Goal: Task Accomplishment & Management: Complete application form

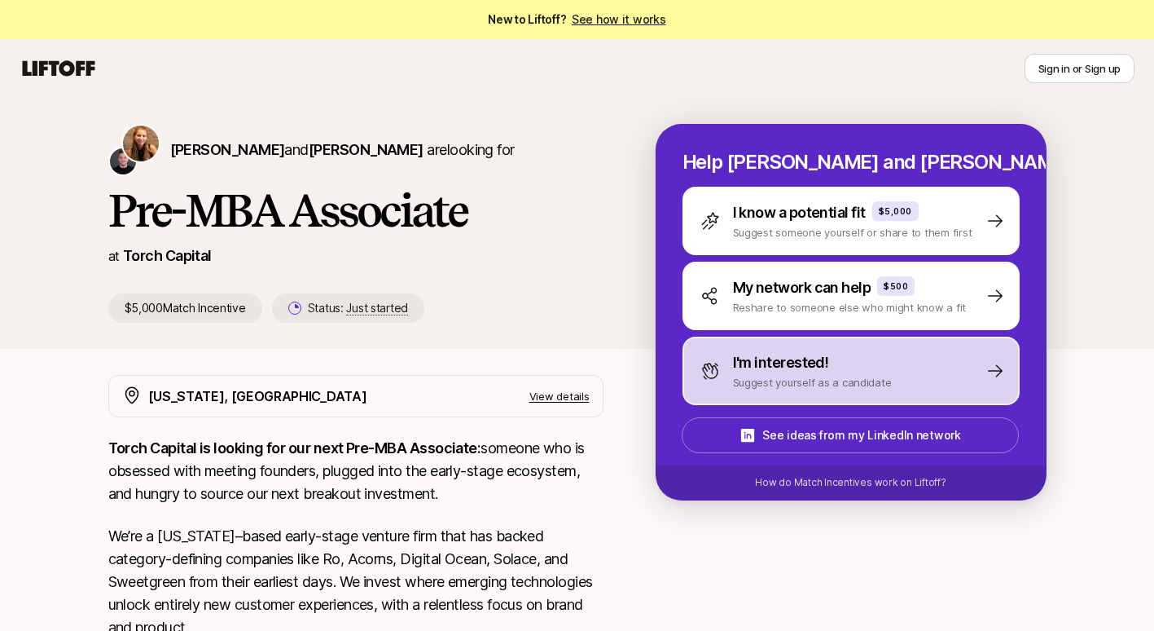
click at [798, 358] on p "I'm interested!" at bounding box center [781, 362] width 96 height 23
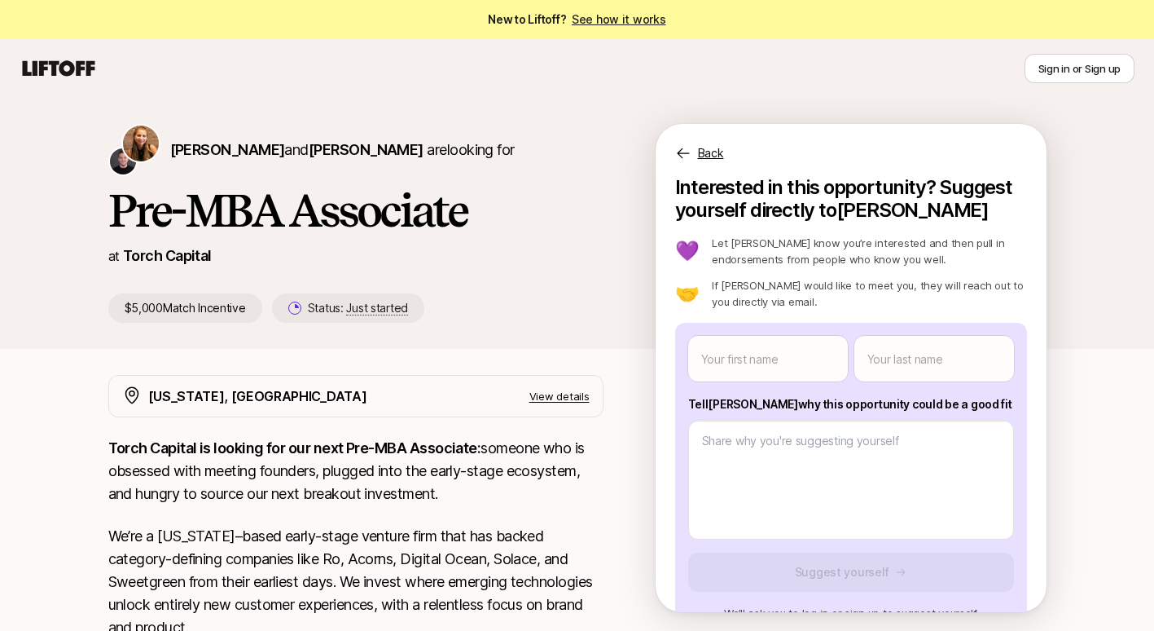
click at [692, 147] on div "Back" at bounding box center [851, 143] width 391 height 39
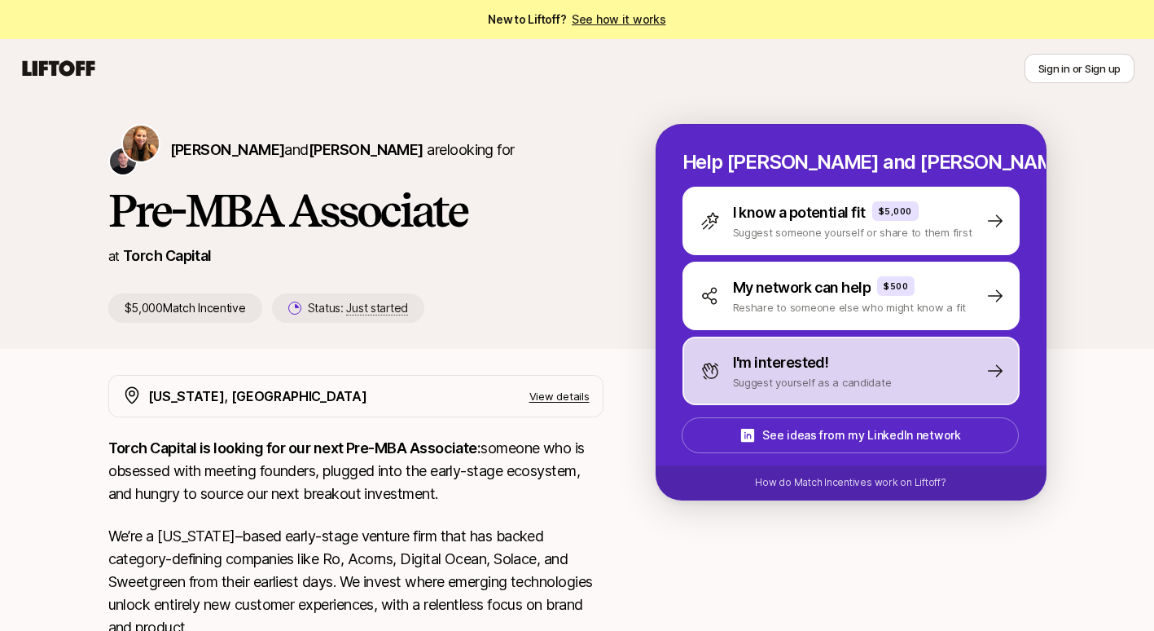
click at [784, 368] on p "I'm interested!" at bounding box center [781, 362] width 96 height 23
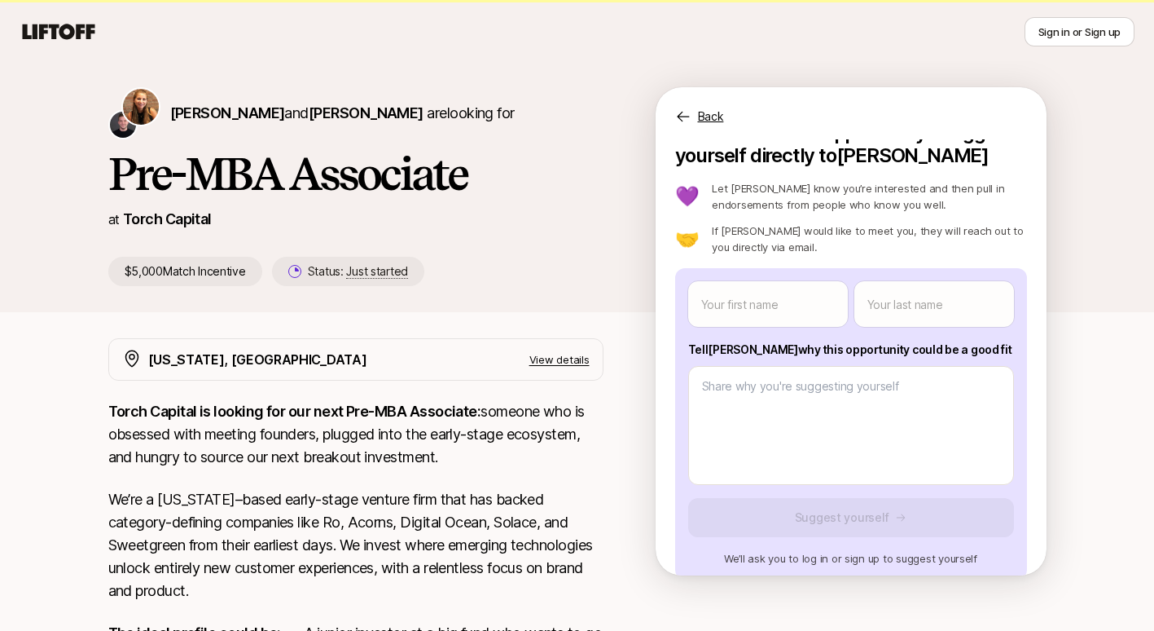
scroll to position [35, 0]
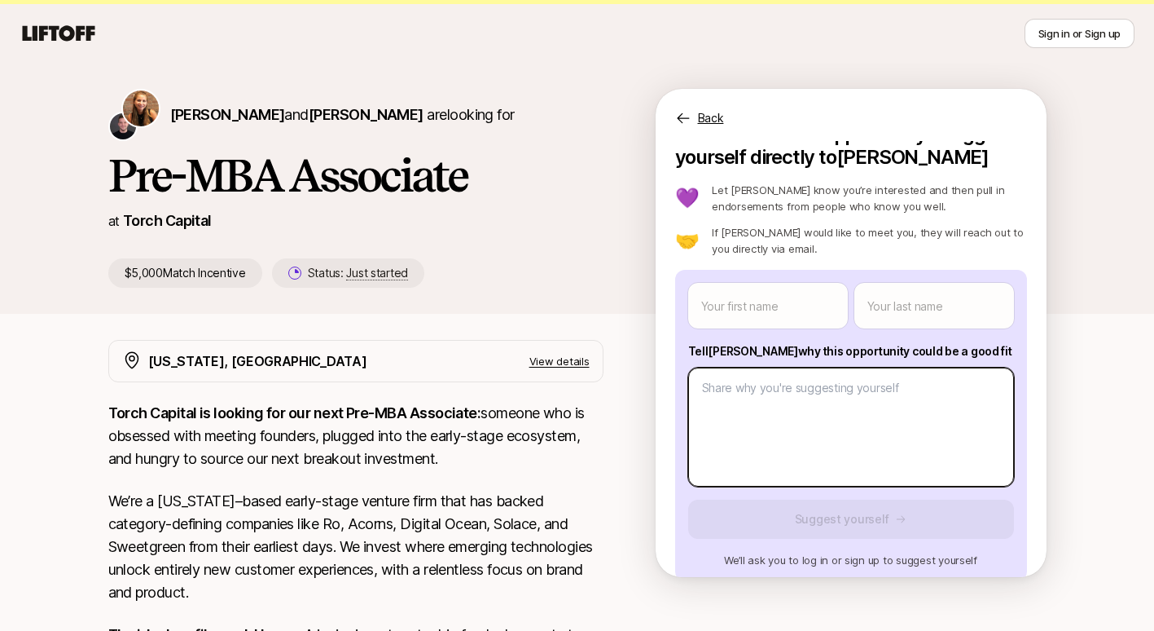
type textarea "x"
click at [839, 410] on body "New to Liftoff? See how it works Sign in or Sign up Sign in or Sign up [PERSON_…" at bounding box center [577, 280] width 1154 height 631
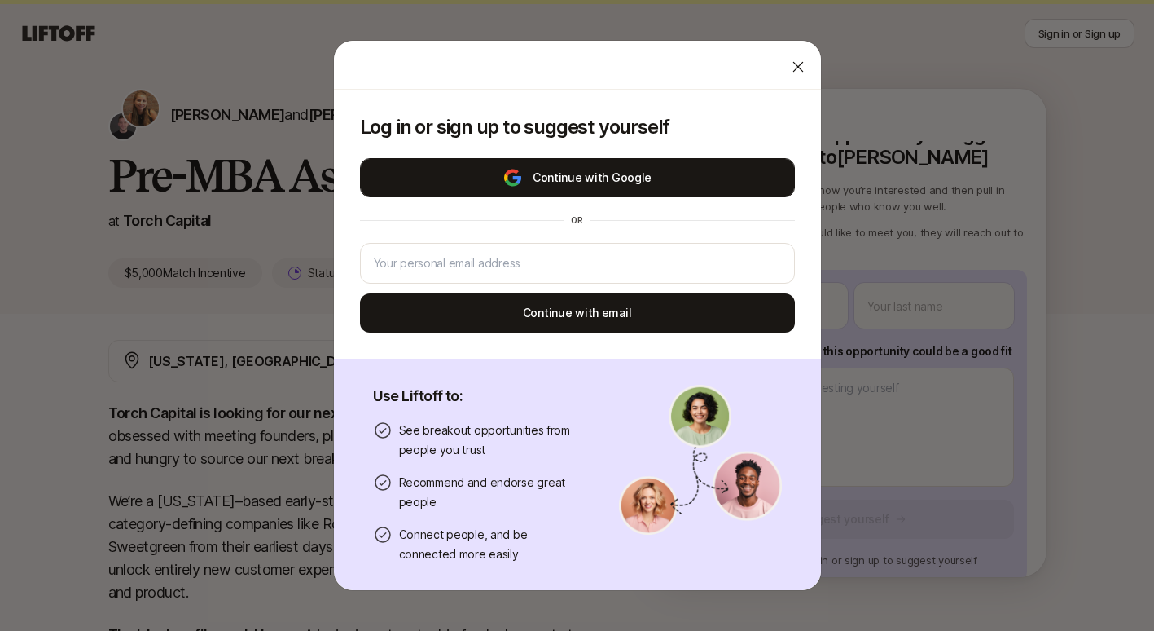
click at [618, 182] on button "Continue with Google" at bounding box center [577, 177] width 435 height 39
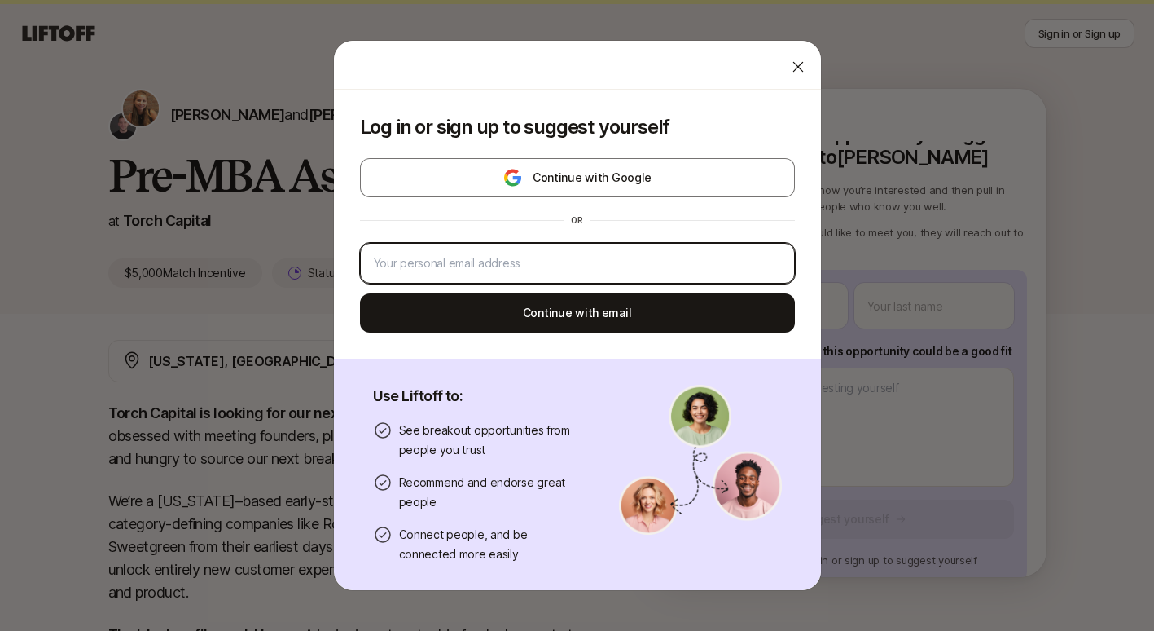
click at [542, 268] on input "email" at bounding box center [577, 263] width 407 height 20
type input "[PERSON_NAME][EMAIL_ADDRESS][DOMAIN_NAME]"
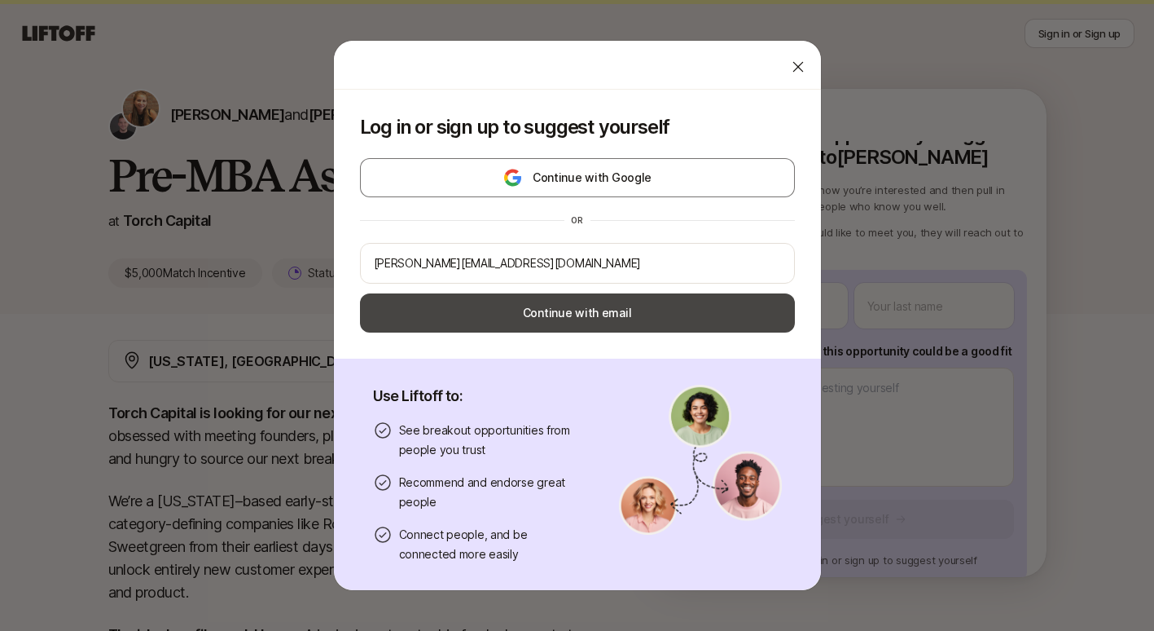
click at [545, 316] on button "Continue with email" at bounding box center [577, 312] width 435 height 39
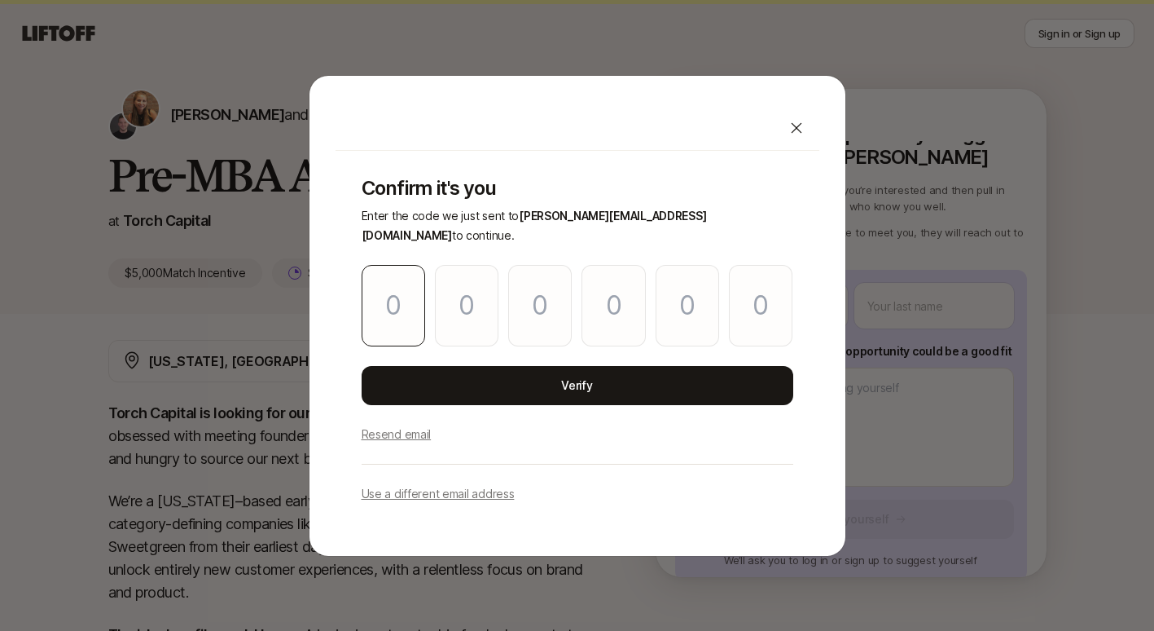
type input "7"
type input "8"
type input "3"
type input "4"
type input "8"
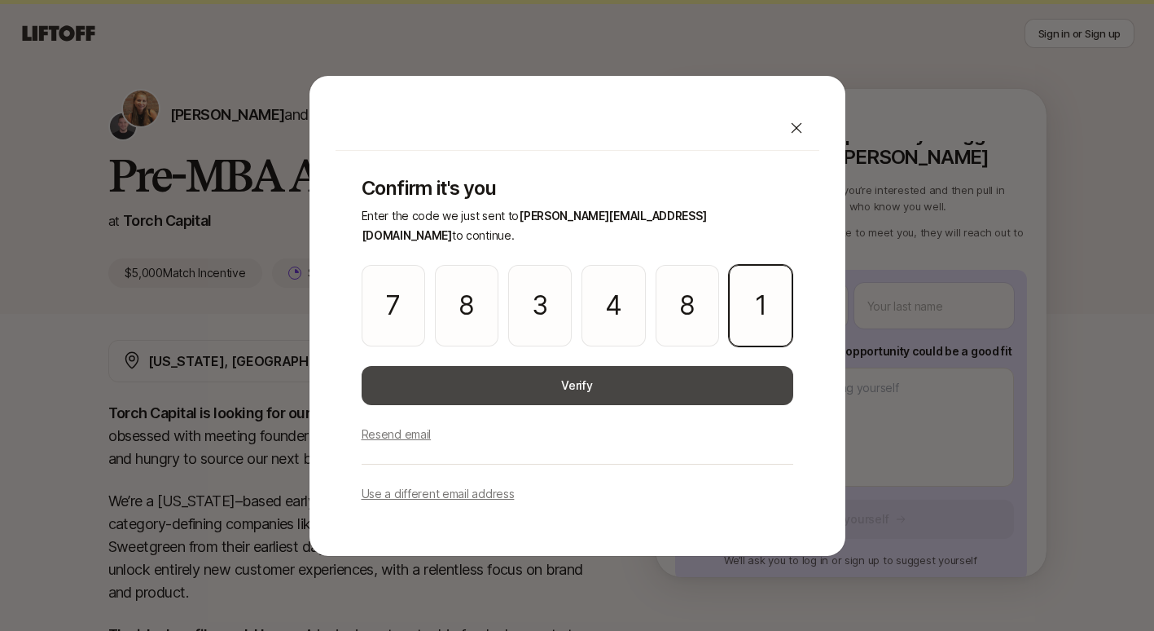
type input "1"
click at [426, 377] on button "Verify" at bounding box center [578, 385] width 432 height 39
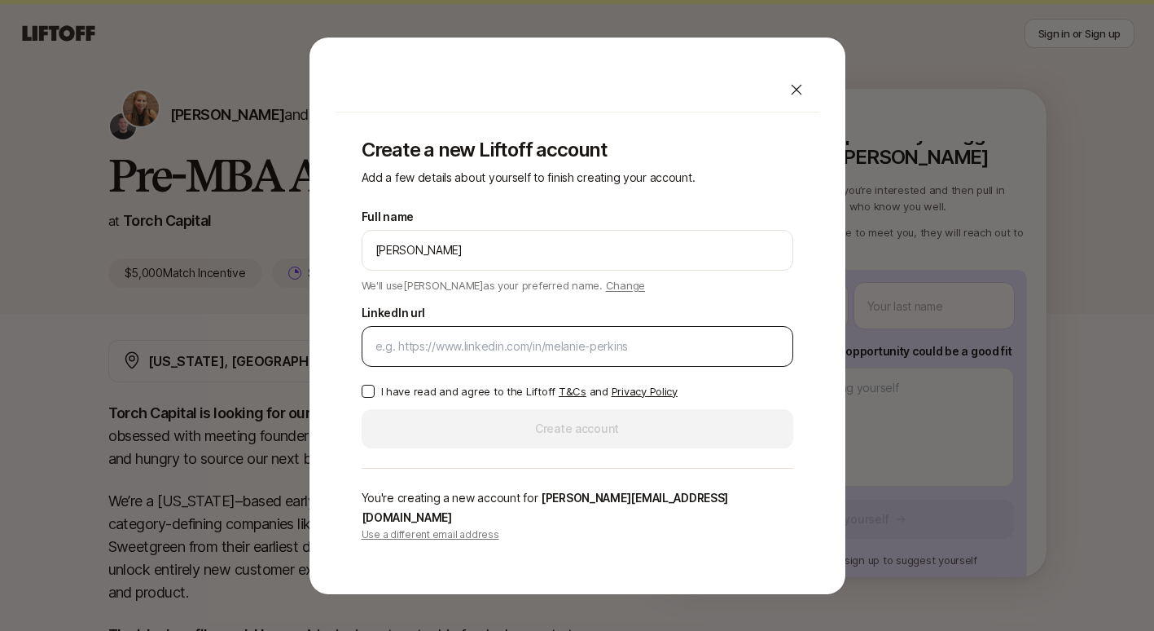
type input "[PERSON_NAME]"
click at [407, 356] on input "LinkedIn url" at bounding box center [578, 346] width 404 height 20
paste input "[URL][DOMAIN_NAME][PERSON_NAME]"
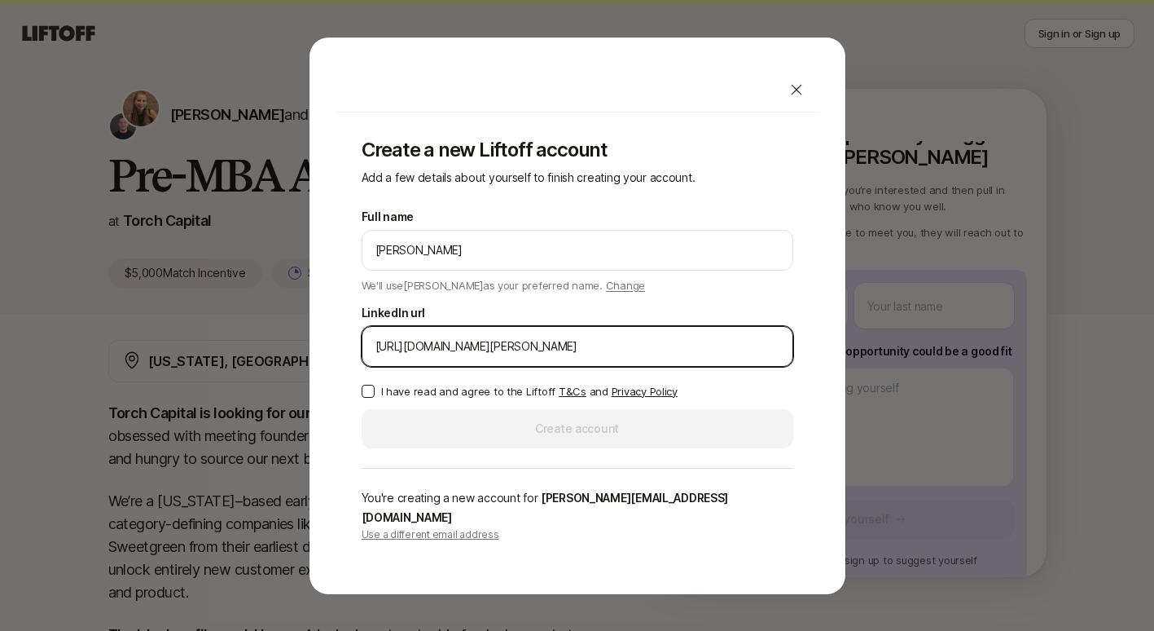
type input "[URL][DOMAIN_NAME][PERSON_NAME]"
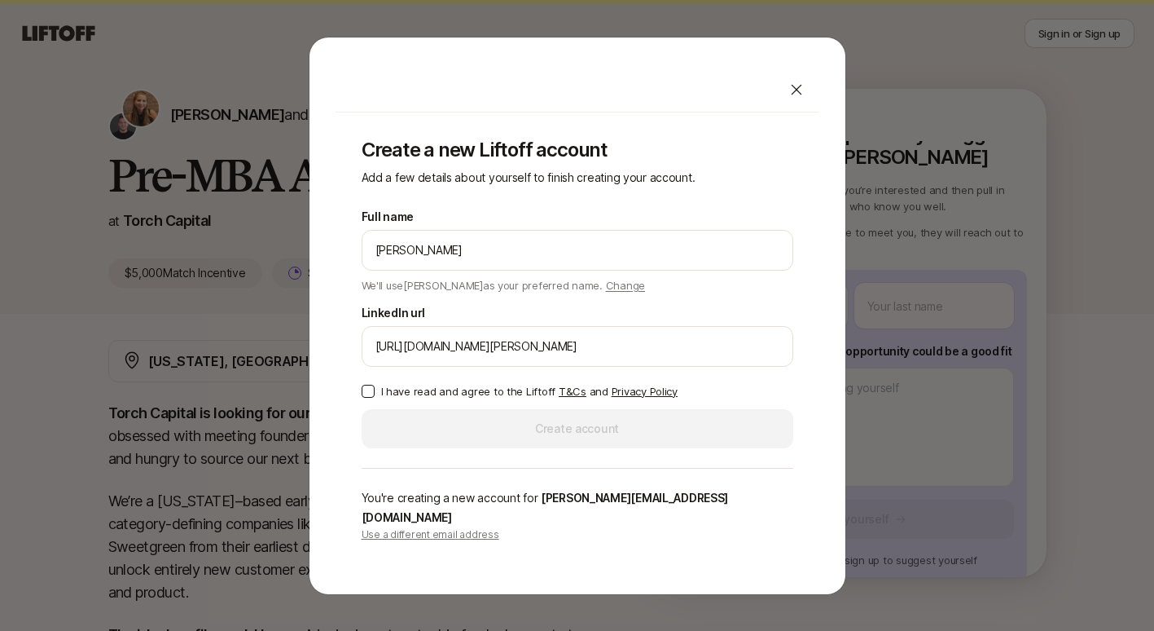
click at [351, 360] on div "Create a new Liftoff account Add a few details about yourself to finish creatin…" at bounding box center [578, 339] width 484 height 455
click at [366, 398] on button "I have read and agree to the Liftoff T&Cs and Privacy Policy" at bounding box center [368, 391] width 13 height 13
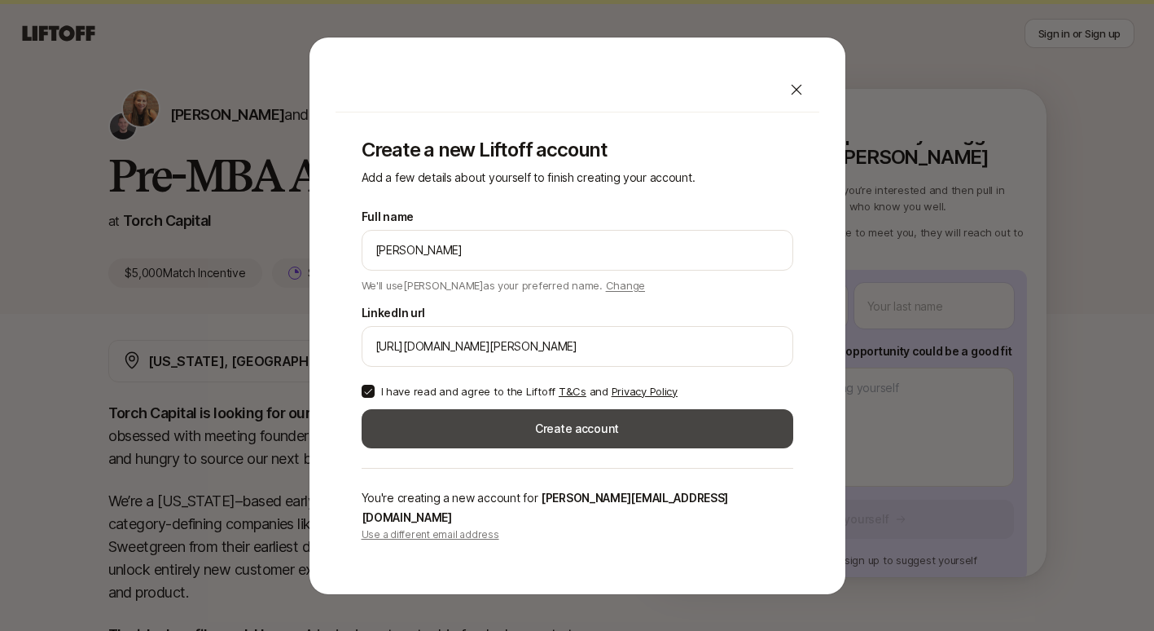
click at [385, 428] on button "Create account" at bounding box center [578, 428] width 432 height 39
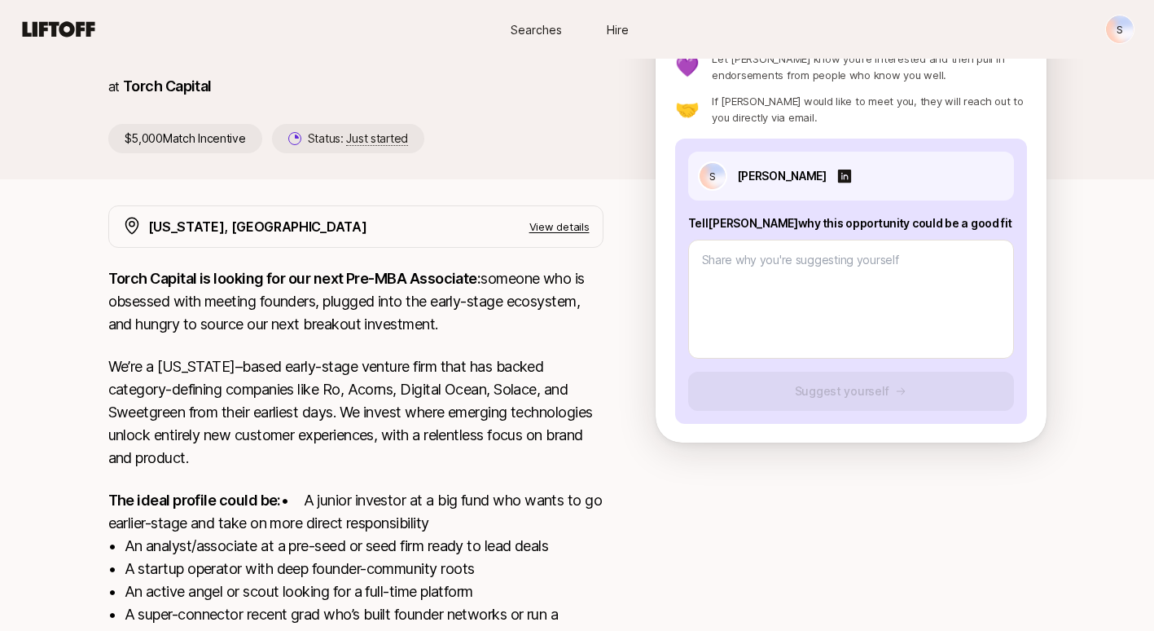
scroll to position [170, 0]
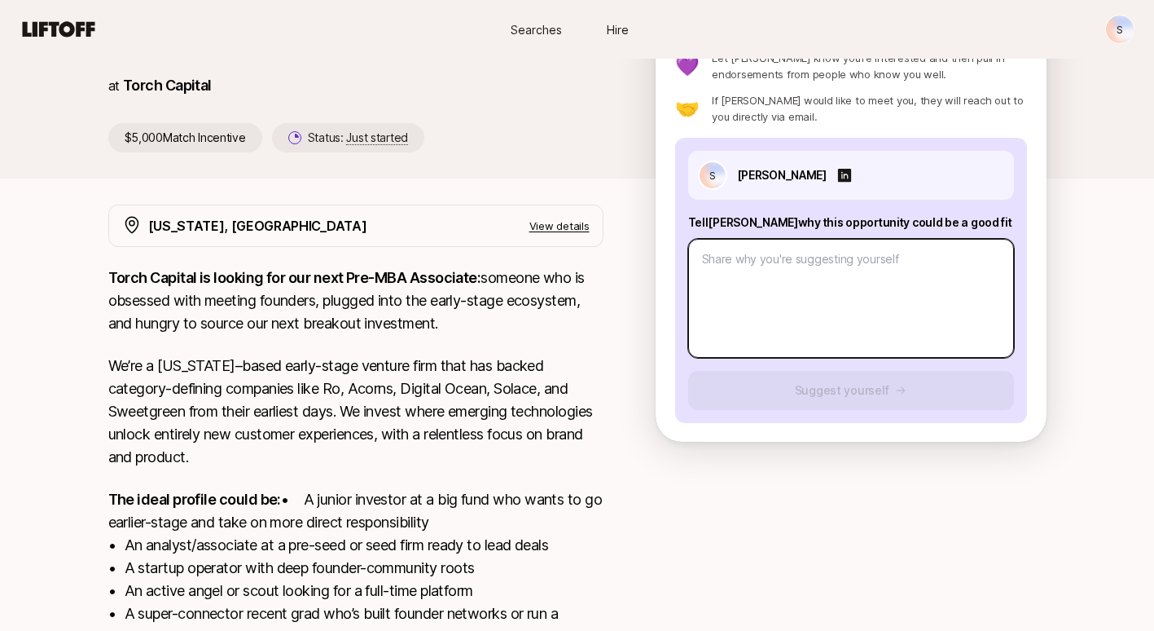
click at [793, 298] on textarea at bounding box center [851, 298] width 326 height 119
type textarea "x"
type textarea "H"
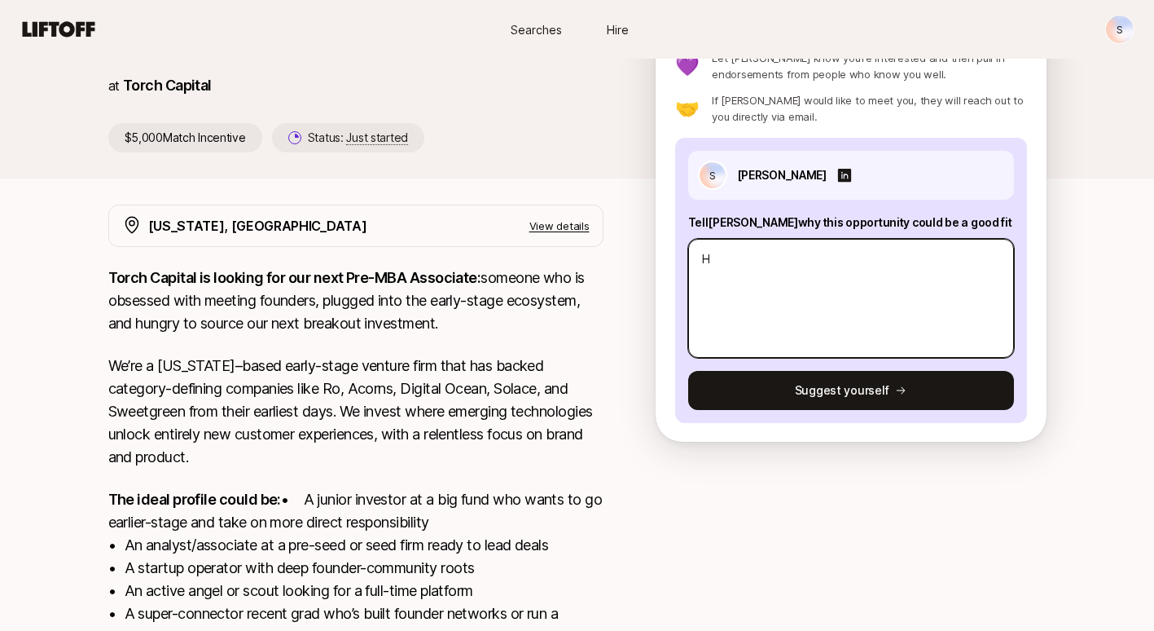
type textarea "x"
type textarea "Hi"
type textarea "x"
type textarea "Hi"
type textarea "x"
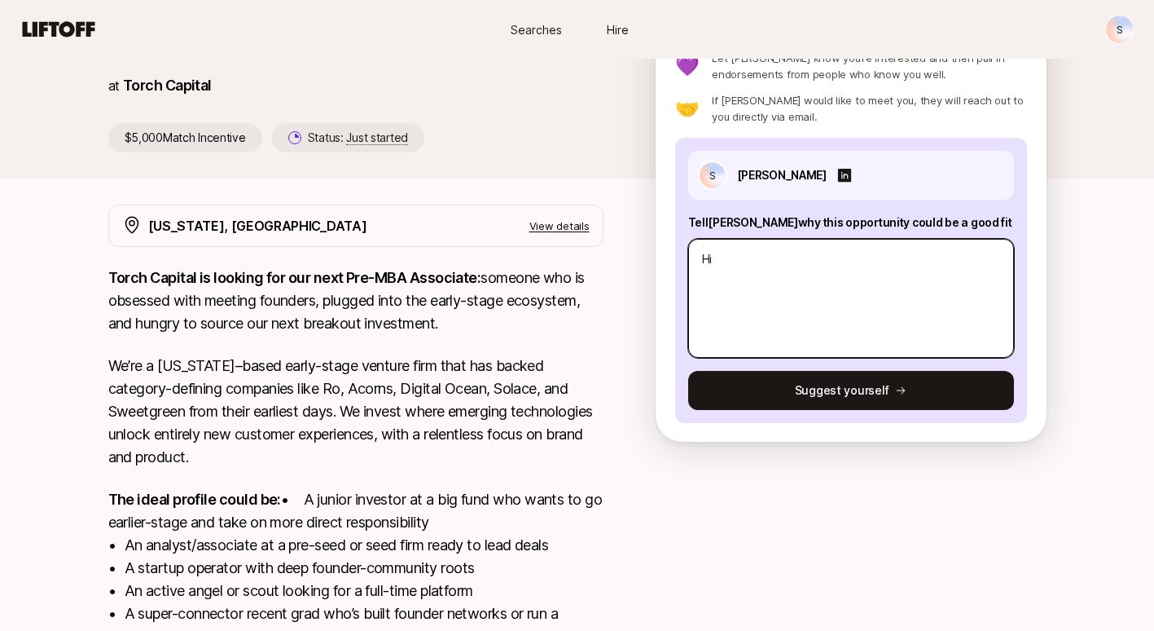
type textarea "Hi K"
type textarea "x"
type textarea "Hi [PERSON_NAME]"
type textarea "x"
type textarea "Hi [PERSON_NAME]"
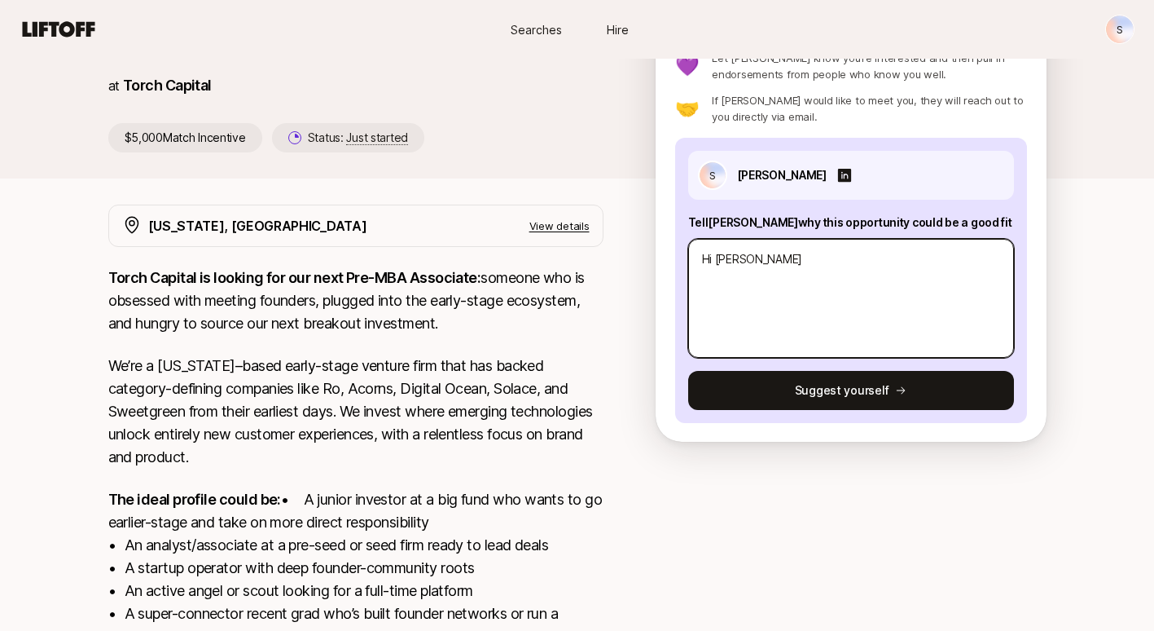
type textarea "x"
type textarea "Hi [PERSON_NAME]"
type textarea "x"
type textarea "Hi [PERSON_NAME]"
type textarea "x"
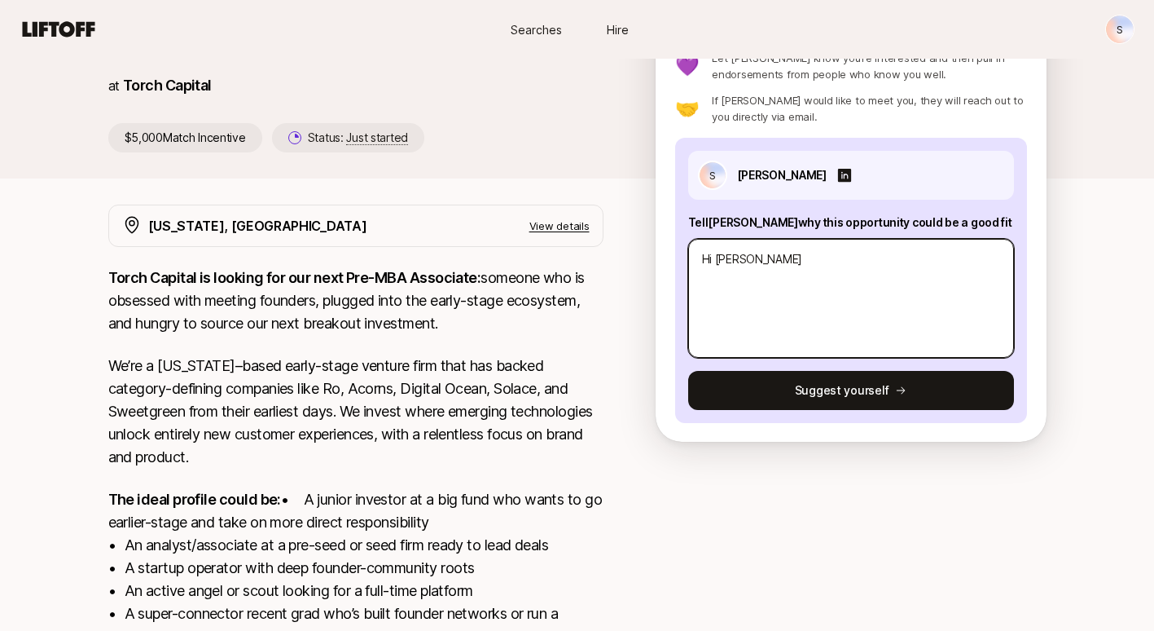
type textarea "Hi [PERSON_NAME]"
type textarea "x"
type textarea "Hi [PERSON_NAME]"
type textarea "x"
type textarea "Hi [PERSON_NAME],"
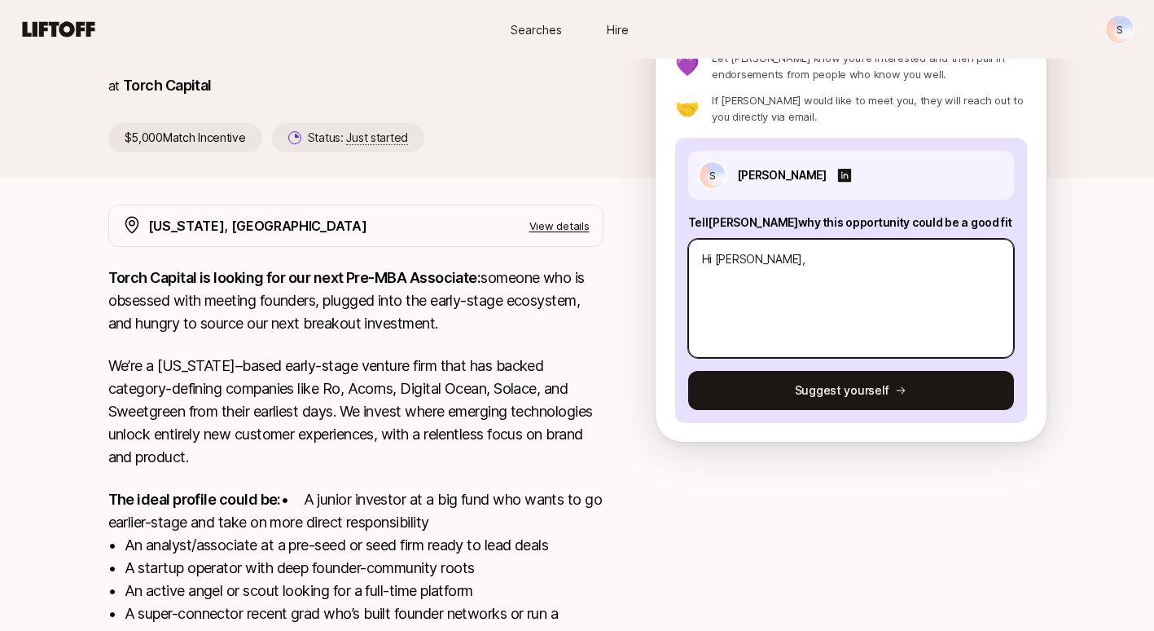
type textarea "x"
type textarea "Hi [PERSON_NAME],"
type textarea "x"
type textarea "Hi [PERSON_NAME],"
type textarea "x"
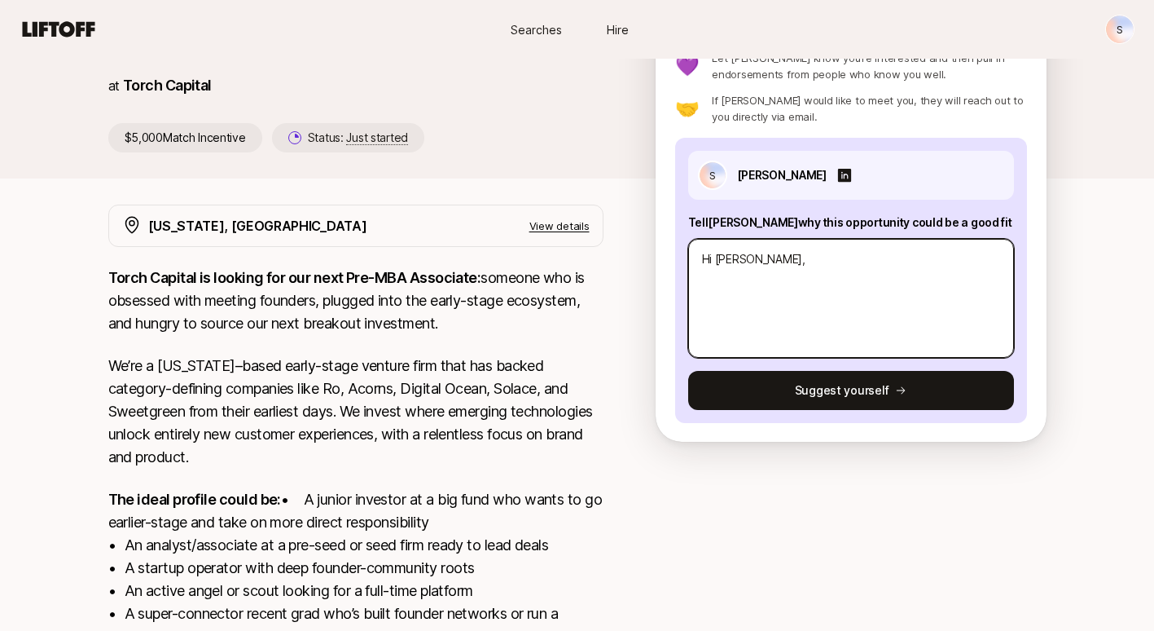
type textarea "Hi [PERSON_NAME]"
type textarea "x"
type textarea "Hi [PERSON_NAME]!"
type textarea "x"
type textarea "Hi [PERSON_NAME]!"
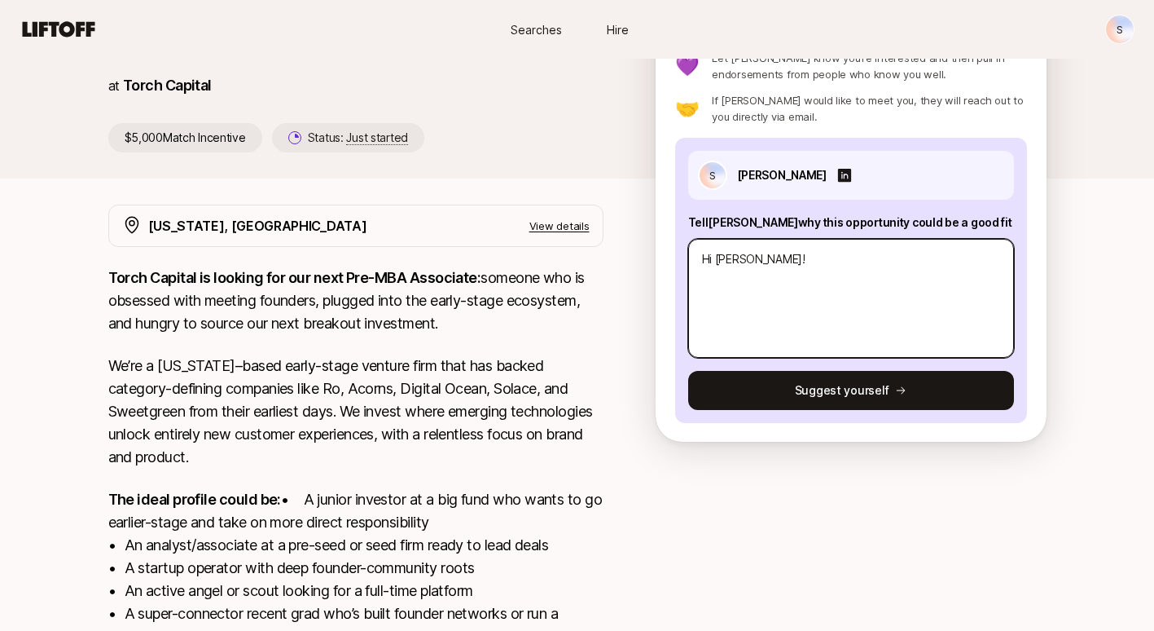
type textarea "x"
type textarea "Hi [PERSON_NAME]! I"
type textarea "x"
type textarea "Hi [PERSON_NAME]! I'"
type textarea "x"
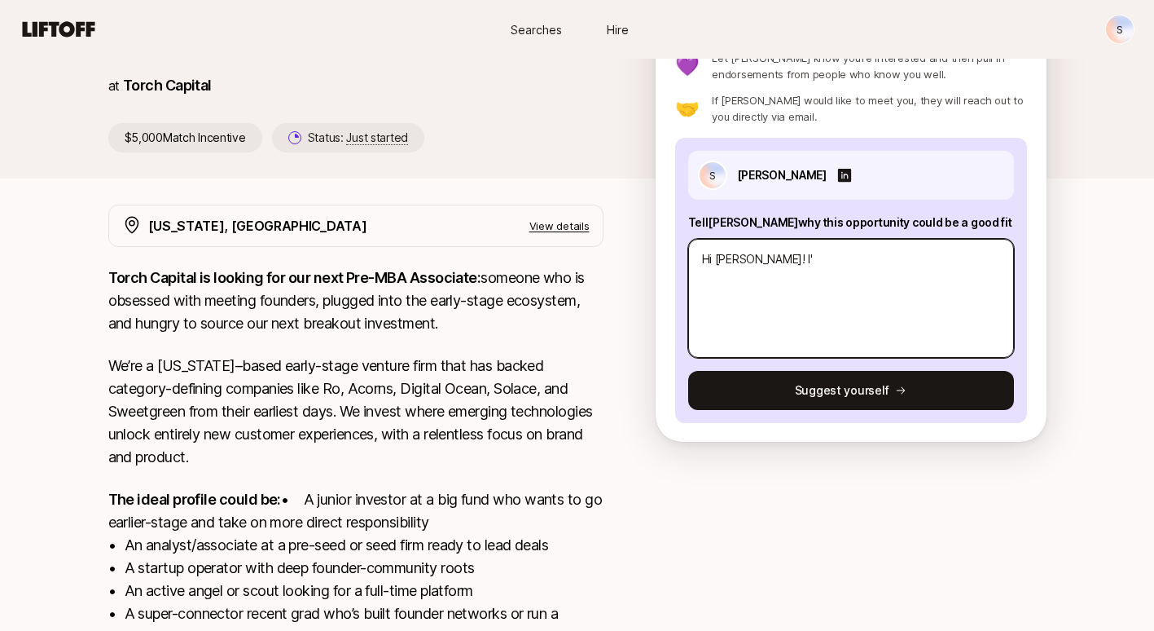
type textarea "Hi [PERSON_NAME]! I'm"
type textarea "x"
type textarea "Hi [PERSON_NAME]! I'm"
type textarea "x"
type textarea "Hi [PERSON_NAME]! I'm"
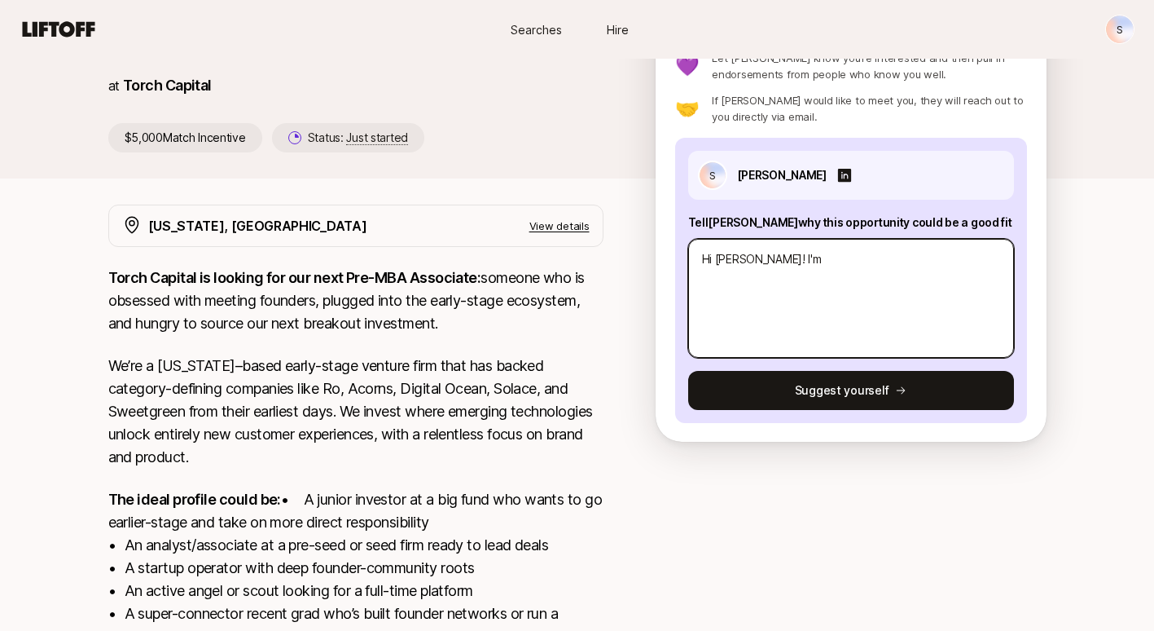
type textarea "x"
type textarea "Hi [PERSON_NAME]! I'"
type textarea "x"
type textarea "Hi [PERSON_NAME]! I"
type textarea "x"
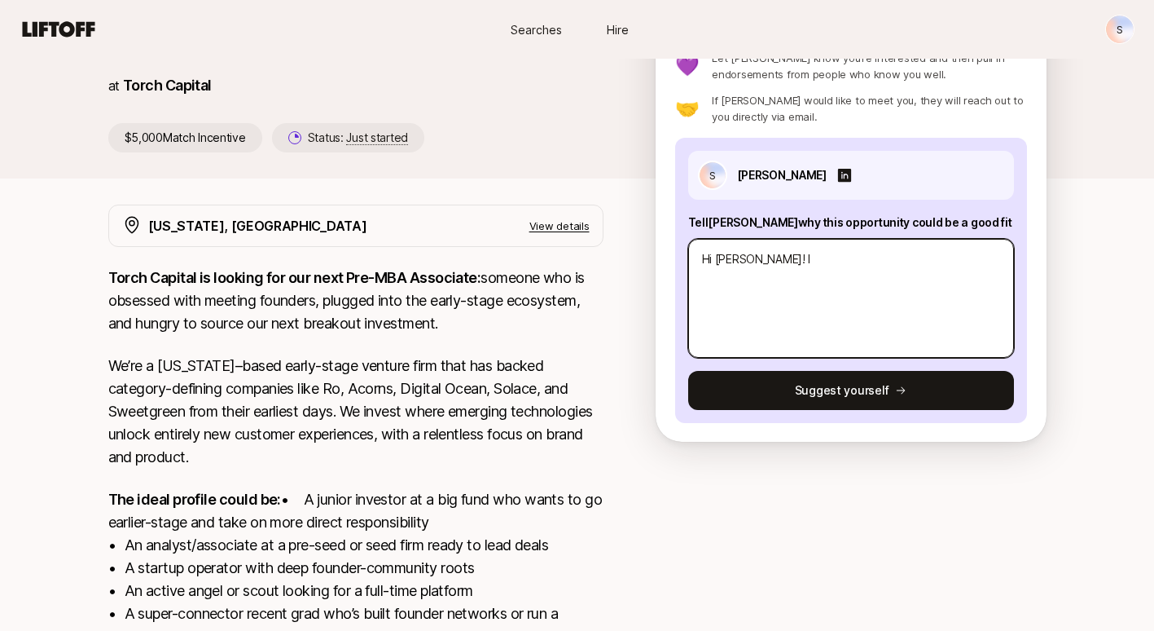
type textarea "Hi [PERSON_NAME]!"
type textarea "x"
type textarea "Hi [PERSON_NAME]!"
type textarea "x"
type textarea "Hi [PERSON_NAME]"
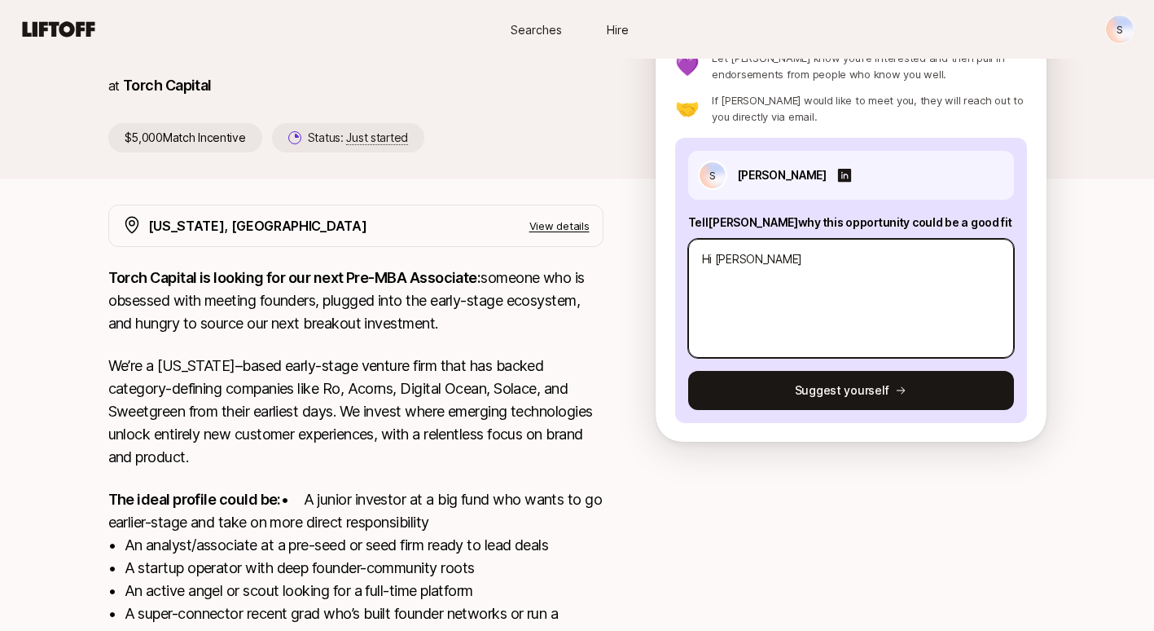
type textarea "x"
type textarea "Hi [PERSON_NAME],"
type textarea "x"
type textarea "Hi [PERSON_NAME],"
type textarea "x"
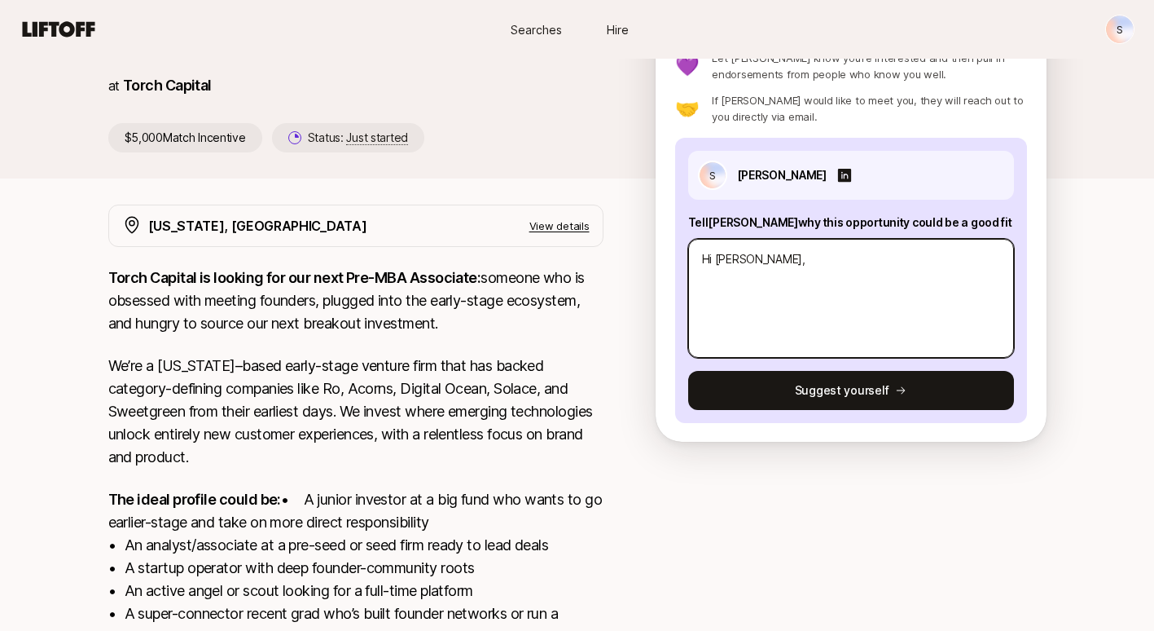
type textarea "Hi [PERSON_NAME], '"
type textarea "x"
type textarea "Hi [PERSON_NAME],"
type textarea "x"
type textarea "Hi [PERSON_NAME], I"
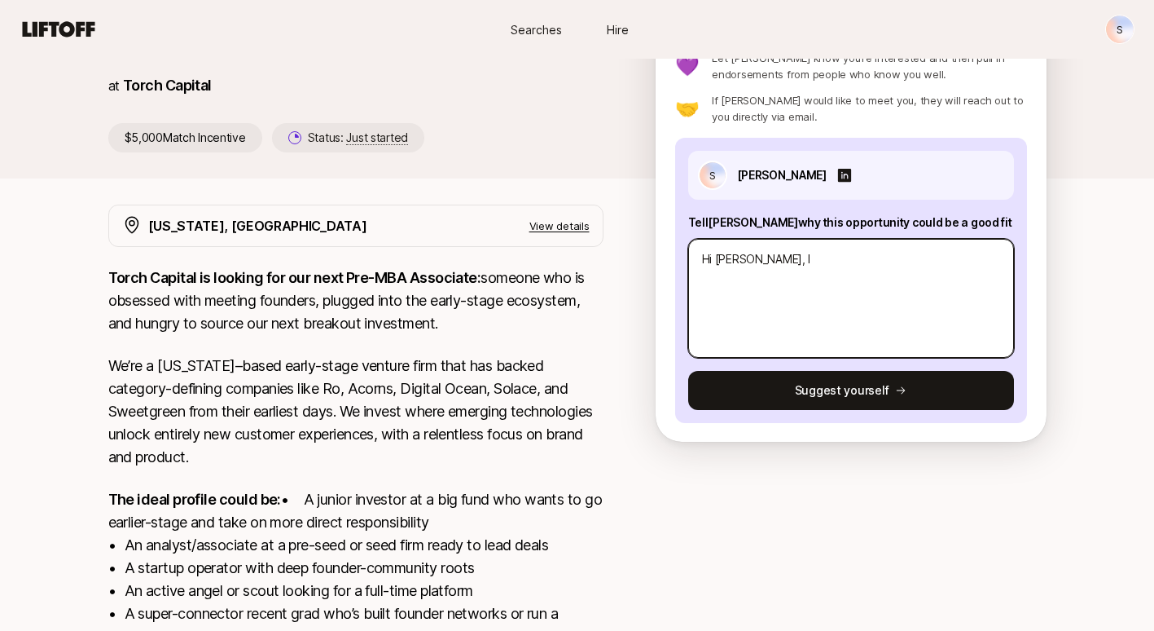
type textarea "x"
type textarea "Hi [PERSON_NAME], I'"
type textarea "x"
type textarea "Hi [PERSON_NAME], I'm"
type textarea "x"
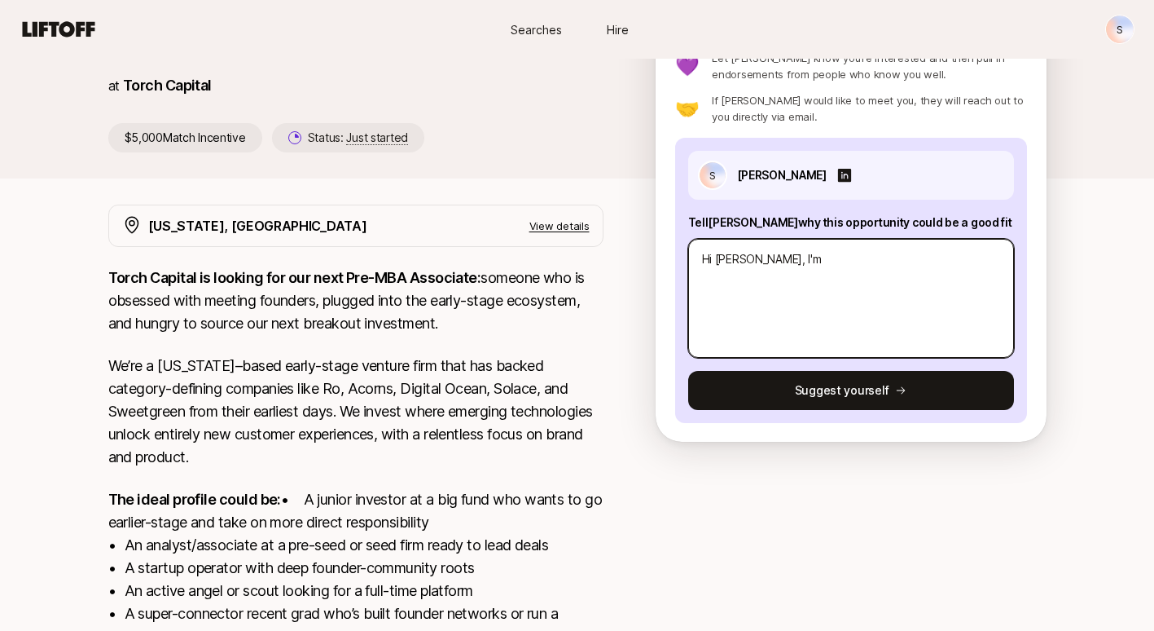
type textarea "Hi [PERSON_NAME], I'm"
type textarea "x"
type textarea "Hi [PERSON_NAME], I'm S"
type textarea "x"
type textarea "Hi [PERSON_NAME], I'm Sa"
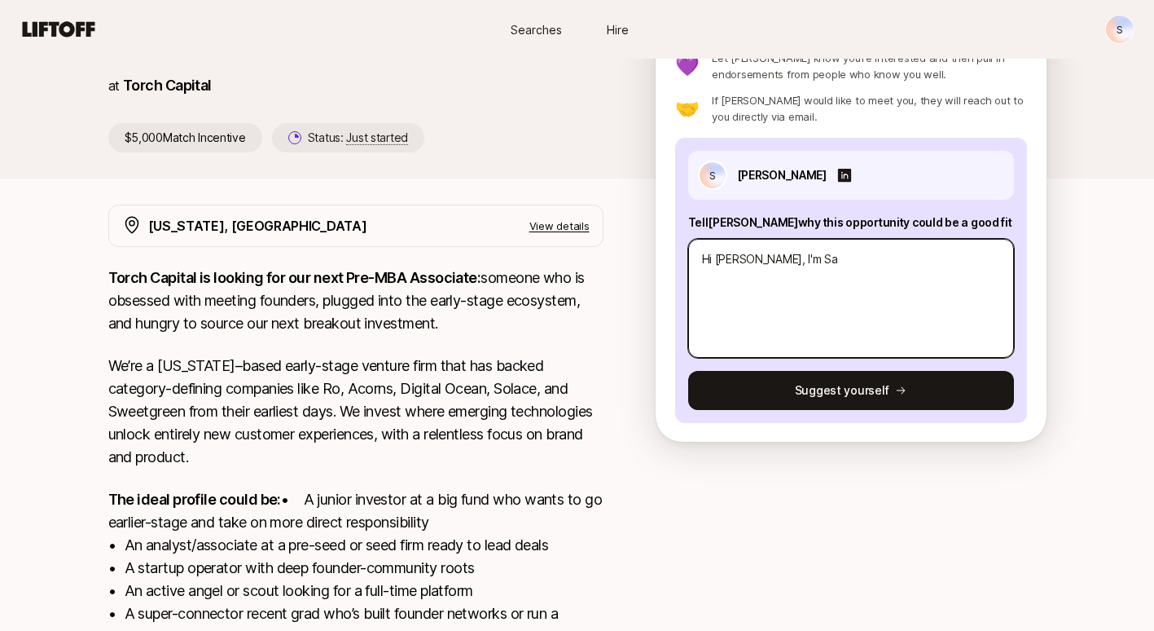
type textarea "x"
type textarea "Hi [PERSON_NAME], I'm Saa"
type textarea "x"
type textarea "Hi [PERSON_NAME], I'm Saai"
type textarea "x"
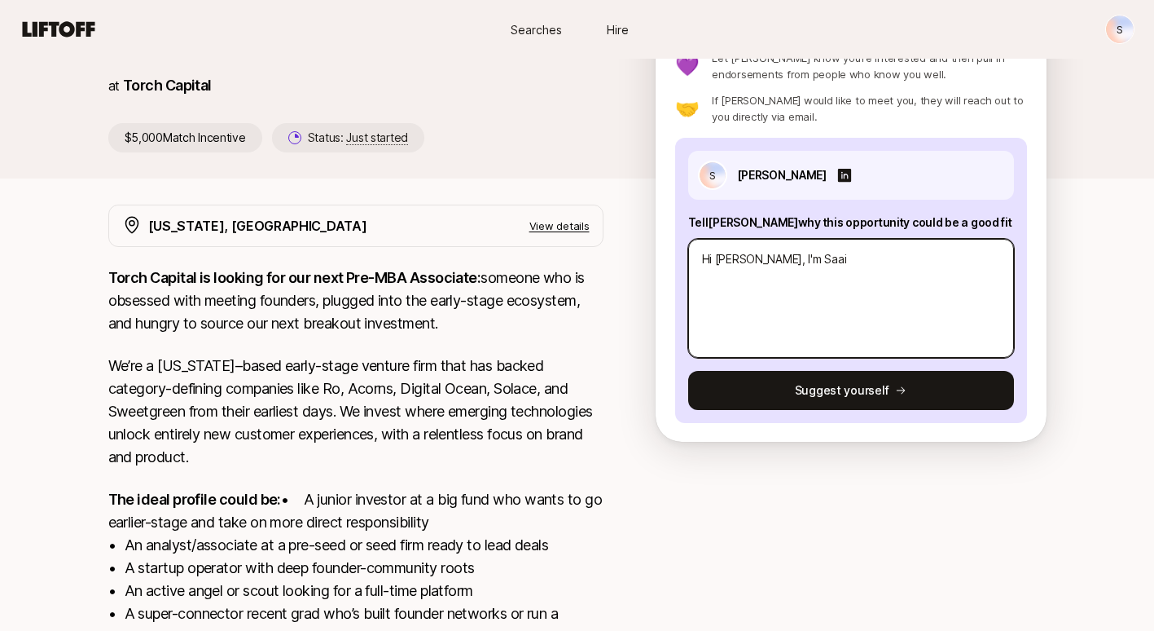
type textarea "Hi [PERSON_NAME], I'm Saa"
type textarea "x"
type textarea "Hi [PERSON_NAME], I'm Saan"
type textarea "x"
type textarea "Hi [PERSON_NAME], I'm Saani"
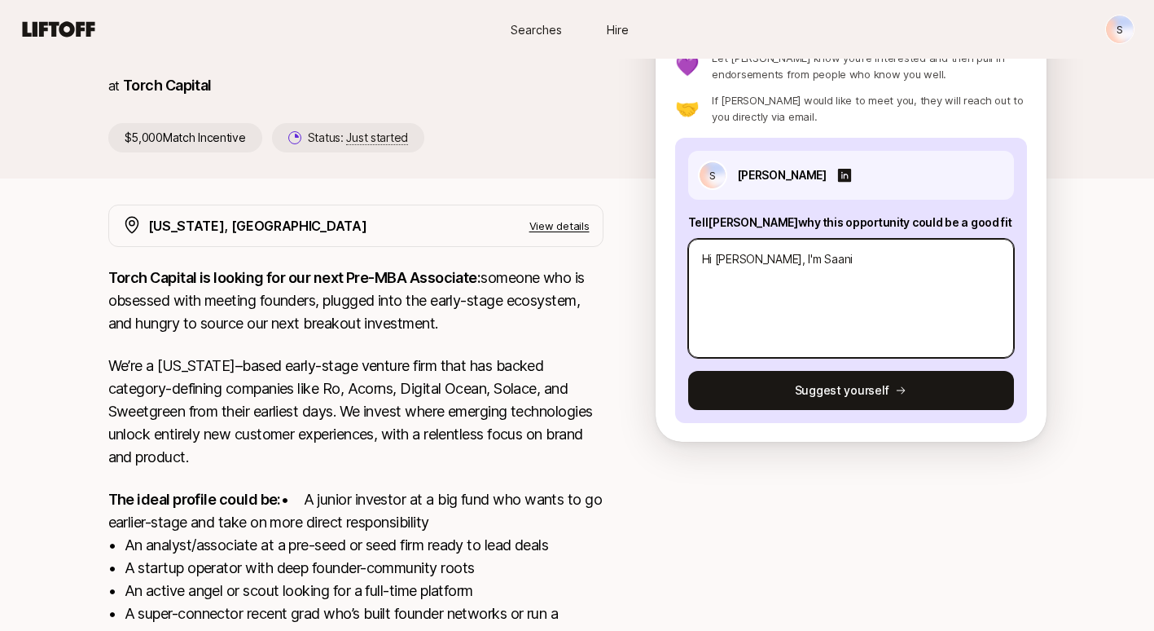
type textarea "x"
type textarea "Hi [PERSON_NAME], I'm Saanik"
type textarea "x"
type textarea "Hi [PERSON_NAME], I'm [PERSON_NAME]"
type textarea "x"
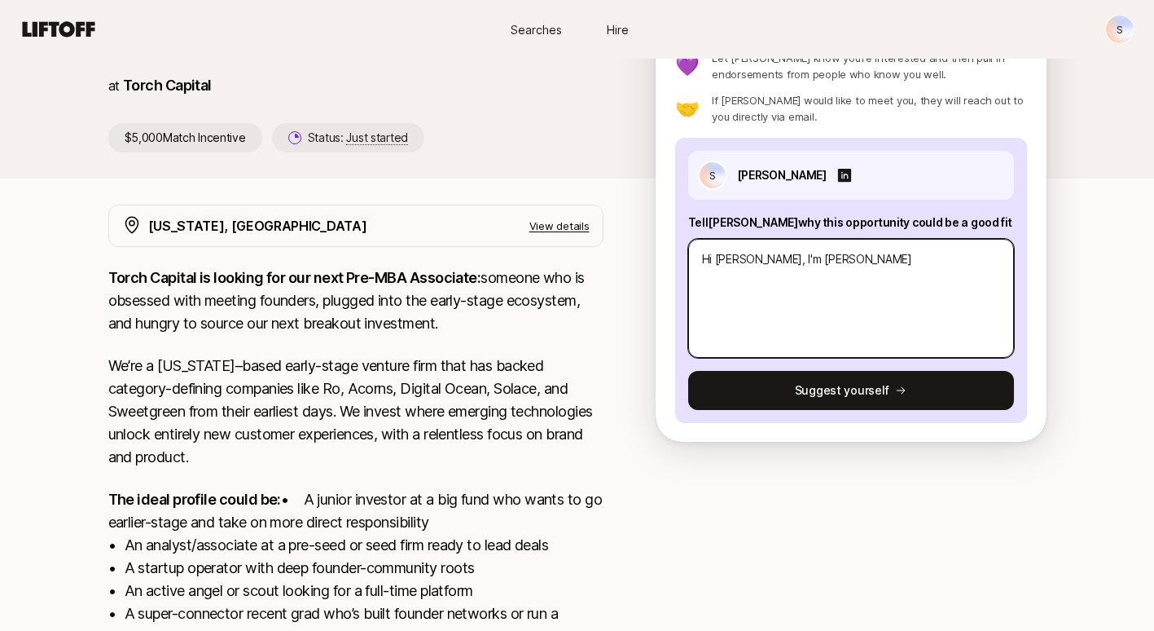
type textarea "Hi [PERSON_NAME], I'm [PERSON_NAME]"
type textarea "x"
type textarea "Hi [PERSON_NAME], I'm [PERSON_NAME]"
type textarea "x"
type textarea "Hi [PERSON_NAME], I'm [PERSON_NAME],"
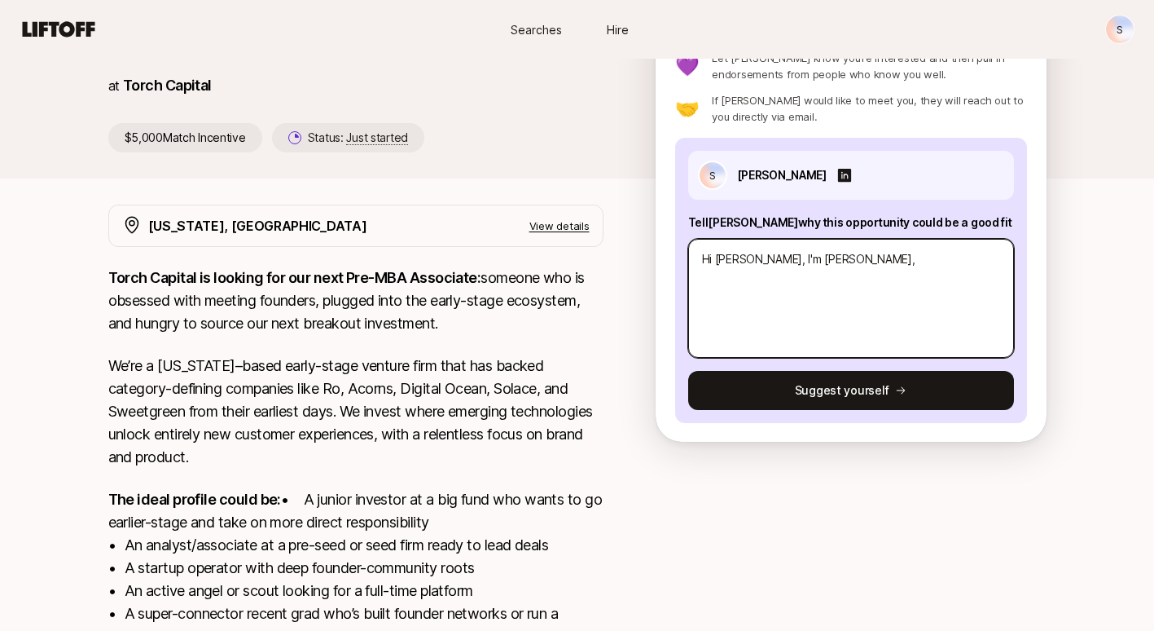
type textarea "x"
type textarea "Hi [PERSON_NAME], I'm [PERSON_NAME],"
type textarea "x"
type textarea "Hi [PERSON_NAME], I'm [PERSON_NAME], a"
type textarea "x"
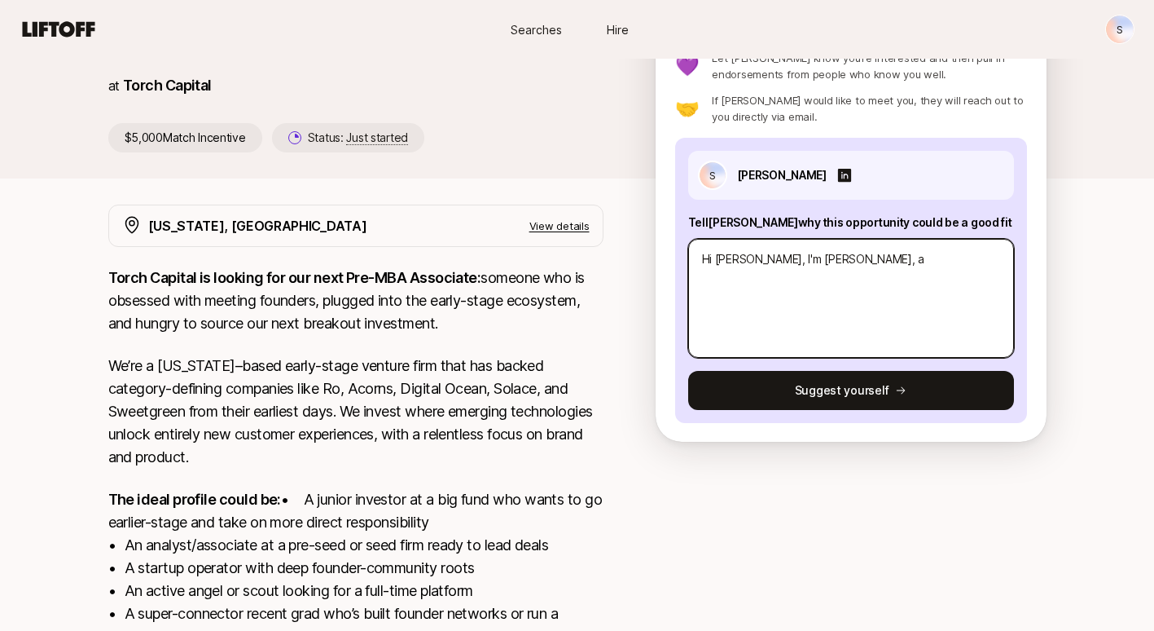
type textarea "Hi [PERSON_NAME], I'm [PERSON_NAME], a"
type textarea "x"
type textarea "Hi [PERSON_NAME], I'm [PERSON_NAME], a r"
type textarea "x"
type textarea "Hi [PERSON_NAME], I'm [PERSON_NAME], a re"
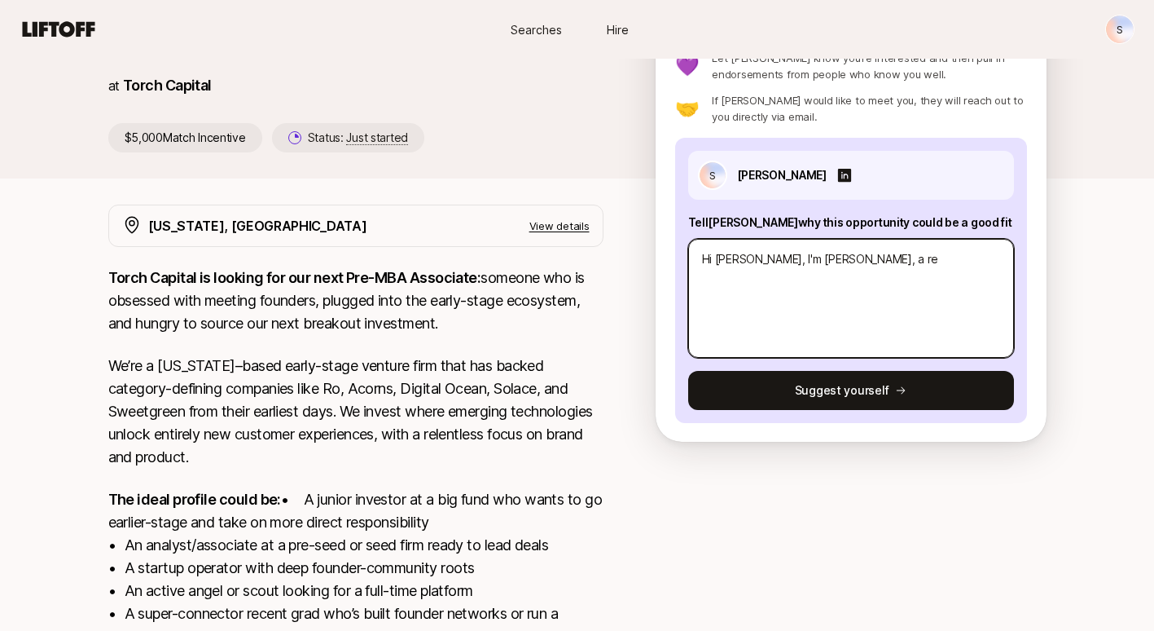
type textarea "x"
type textarea "Hi [PERSON_NAME], I'm [PERSON_NAME], a rec"
type textarea "x"
type textarea "Hi [PERSON_NAME], I'm [PERSON_NAME], a rece"
type textarea "x"
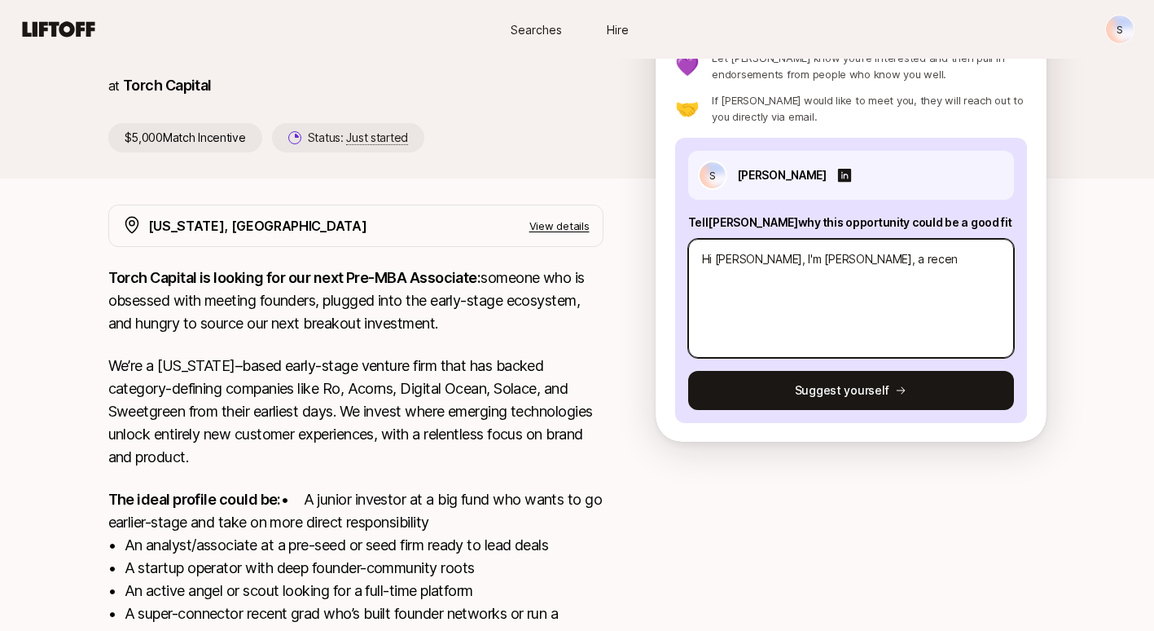
type textarea "Hi [PERSON_NAME], I'm [PERSON_NAME], a recent"
type textarea "x"
type textarea "Hi [PERSON_NAME], I'm [PERSON_NAME], a recent"
type textarea "x"
type textarea "Hi [PERSON_NAME], I'm [PERSON_NAME], a recent g"
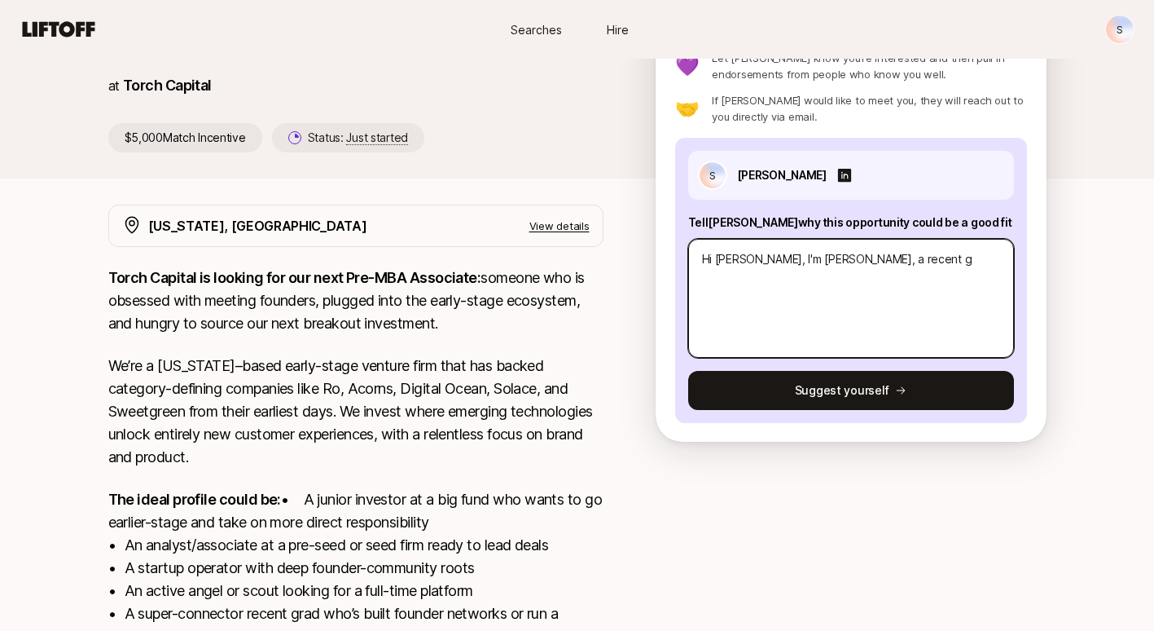
type textarea "x"
type textarea "Hi [PERSON_NAME], I'm [PERSON_NAME], a recent gr"
type textarea "x"
type textarea "Hi [PERSON_NAME], I'm [PERSON_NAME], a recent gra"
type textarea "x"
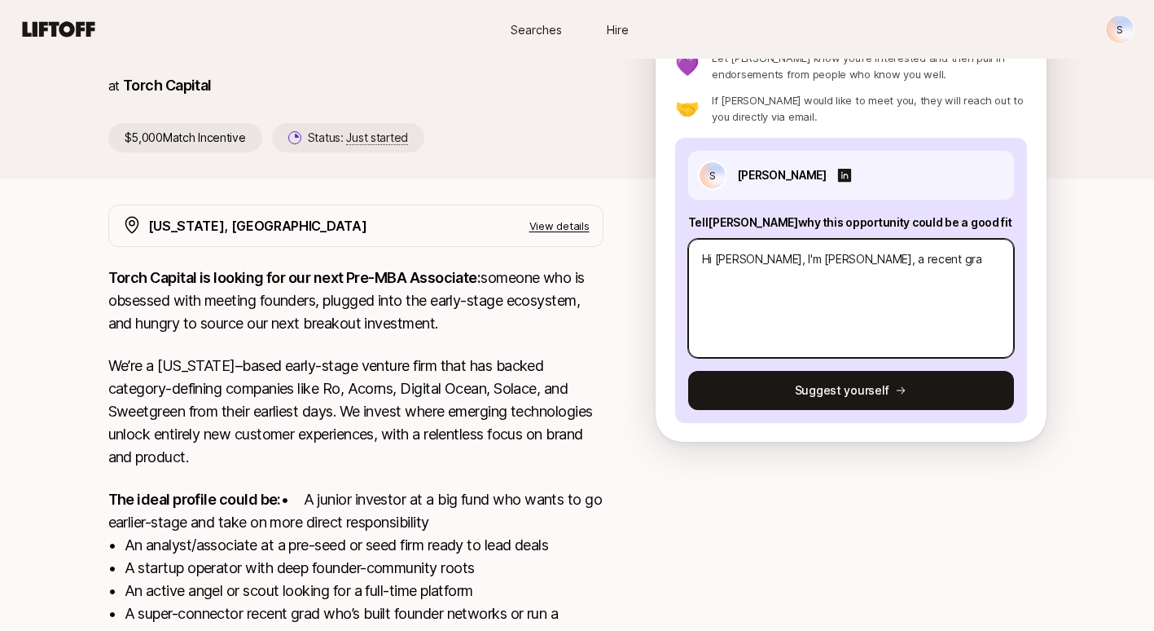
type textarea "Hi [PERSON_NAME], I'm [PERSON_NAME], a recent grad"
type textarea "x"
type textarea "Hi [PERSON_NAME], I'm [PERSON_NAME], a recent grad"
type textarea "x"
type textarea "Hi [PERSON_NAME], I'm [PERSON_NAME], a recent grad f"
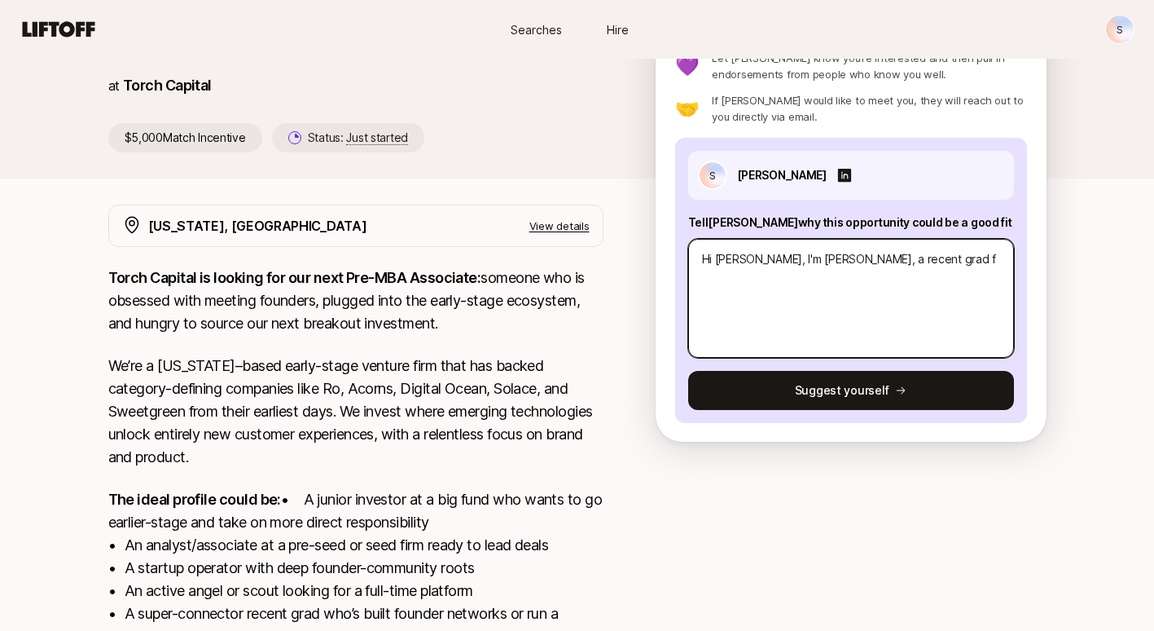
type textarea "x"
type textarea "Hi [PERSON_NAME], I'm [PERSON_NAME], a recent grad fr"
type textarea "x"
type textarea "Hi [PERSON_NAME], I'm [PERSON_NAME], a recent grad from"
type textarea "x"
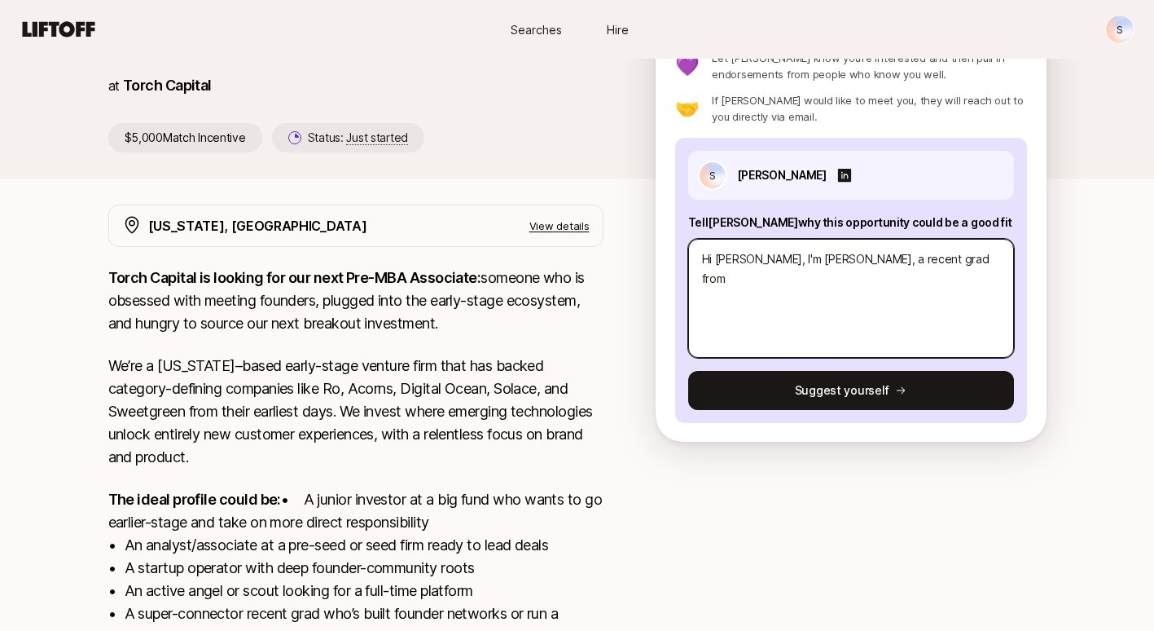
type textarea "Hi [PERSON_NAME], I'm [PERSON_NAME], a recent grad from"
type textarea "x"
type textarea "Hi [PERSON_NAME], I'm [PERSON_NAME], a recent grad from N"
type textarea "x"
type textarea "Hi [PERSON_NAME], I'm [PERSON_NAME], a recent grad from No"
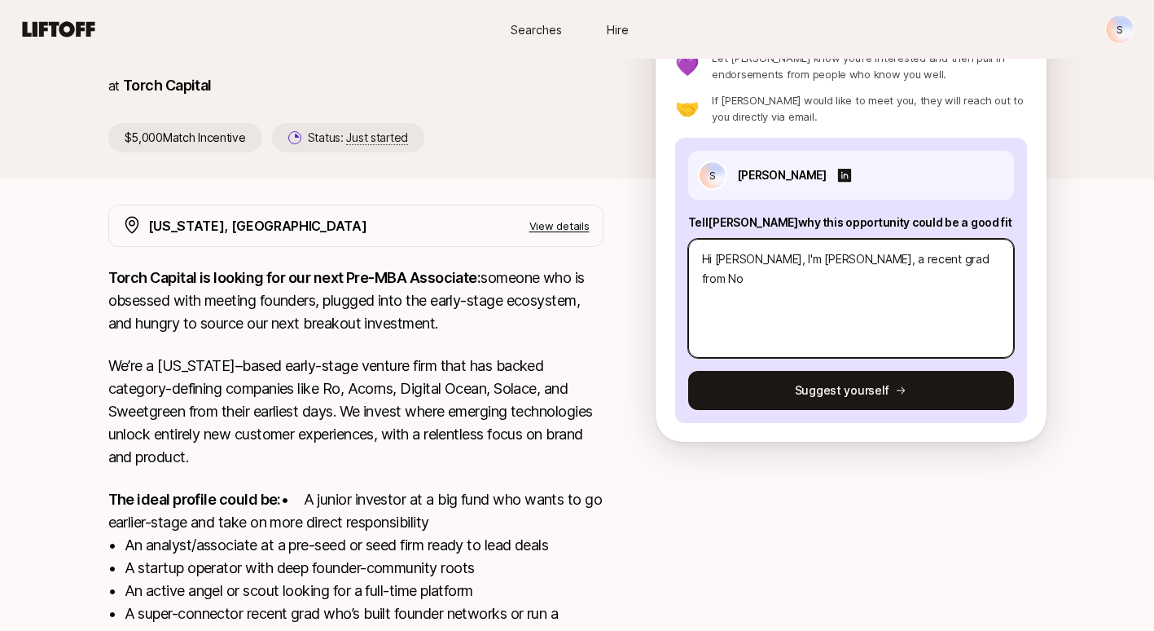
type textarea "x"
type textarea "Hi [PERSON_NAME], I'm [PERSON_NAME], a recent grad from [GEOGRAPHIC_DATA]"
type textarea "x"
type textarea "Hi [PERSON_NAME], I'm [PERSON_NAME], a recent grad from North"
type textarea "x"
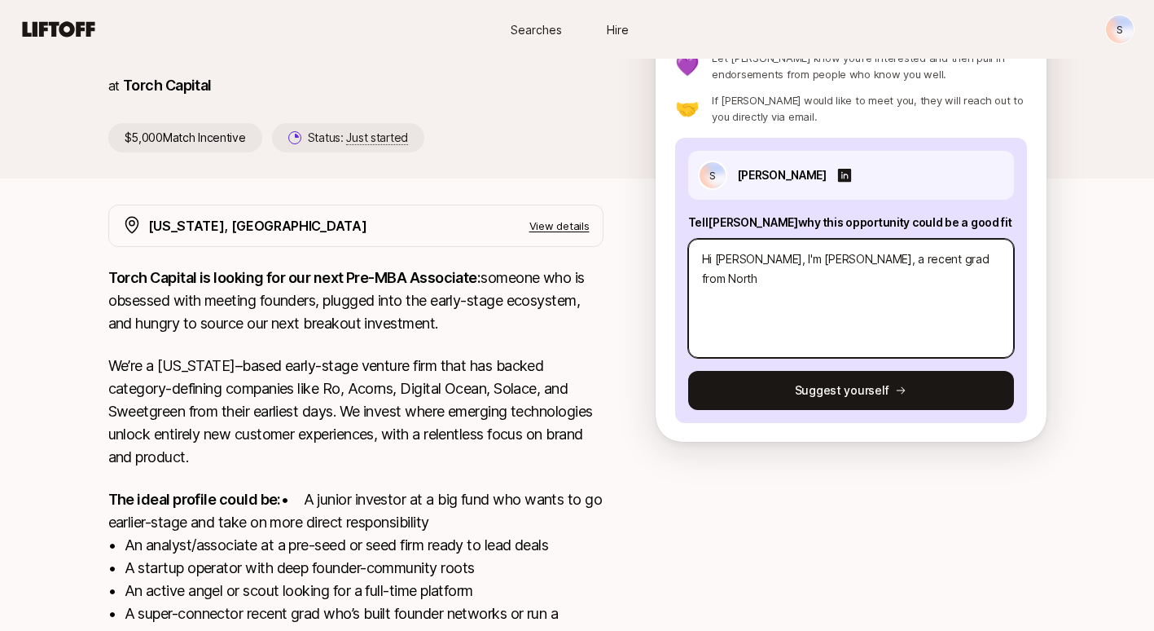
type textarea "Hi [PERSON_NAME], I'm [PERSON_NAME], a recent grad from [GEOGRAPHIC_DATA]"
type textarea "x"
type textarea "Hi [PERSON_NAME], I'm [PERSON_NAME], a recent grad from [GEOGRAPHIC_DATA]"
type textarea "x"
type textarea "Hi [PERSON_NAME], I'm [PERSON_NAME], a recent grad from [GEOGRAPHIC_DATA]"
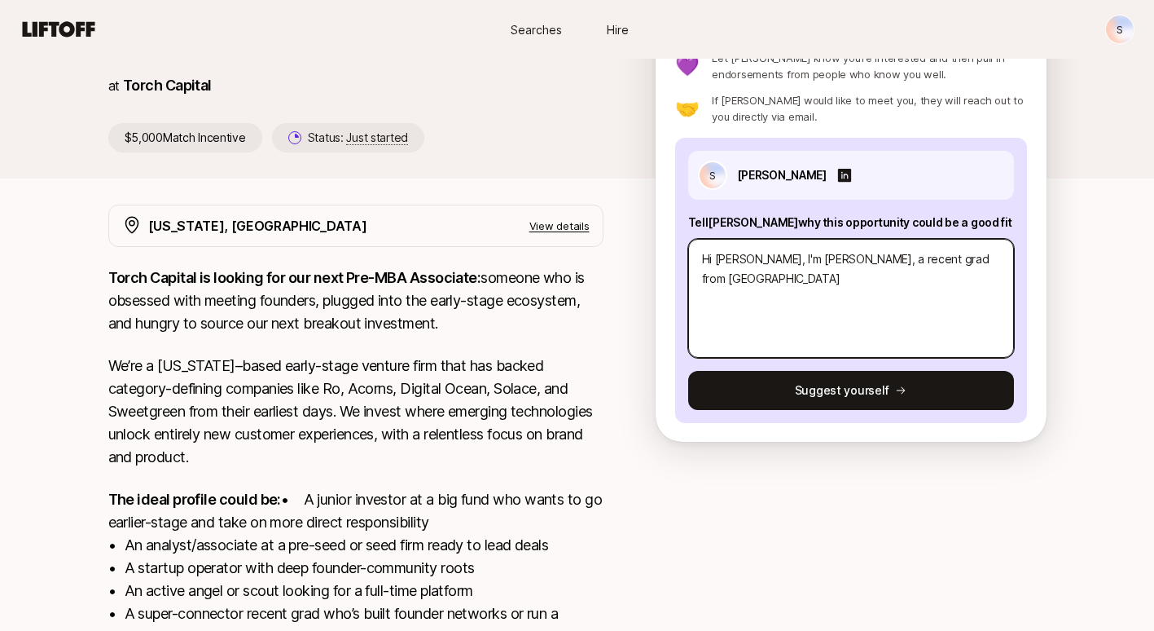
type textarea "x"
type textarea "Hi [PERSON_NAME], I'm [PERSON_NAME], a recent grad from Northeast"
type textarea "x"
type textarea "Hi [PERSON_NAME], I'm [PERSON_NAME], a recent grad from [GEOGRAPHIC_DATA]"
type textarea "x"
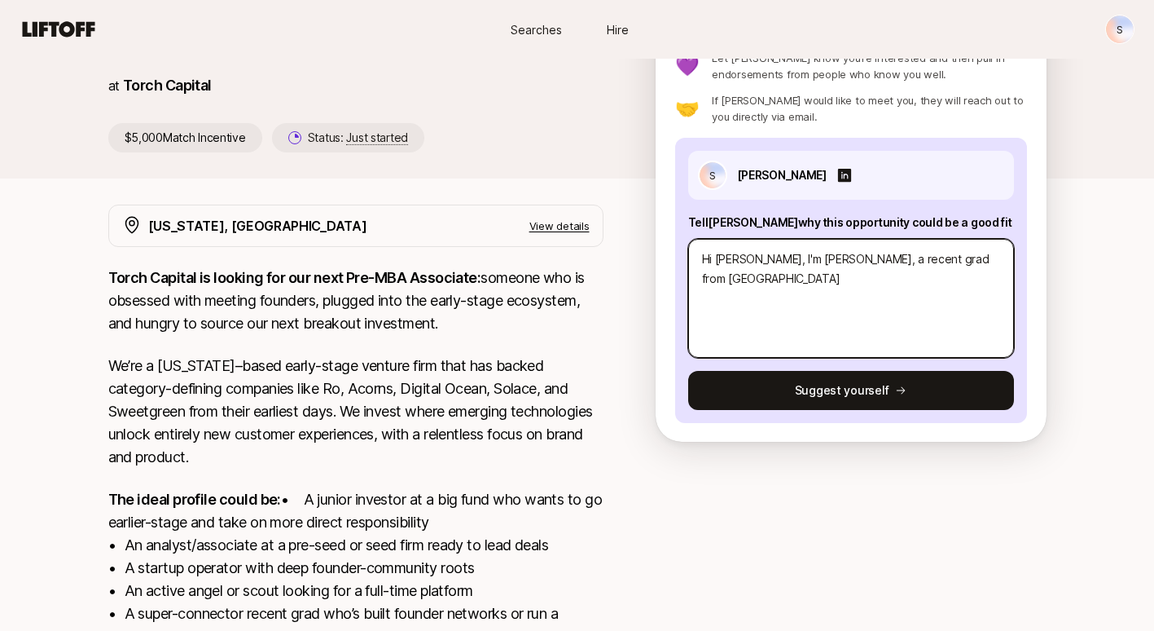
type textarea "Hi [PERSON_NAME], I'm [PERSON_NAME], a recent grad from [GEOGRAPHIC_DATA]"
type textarea "x"
type textarea "Hi [PERSON_NAME], I'm [PERSON_NAME], a recent grad from Northeastern"
type textarea "x"
type textarea "Hi [PERSON_NAME], I'm [PERSON_NAME], a recent grad from Northeastern"
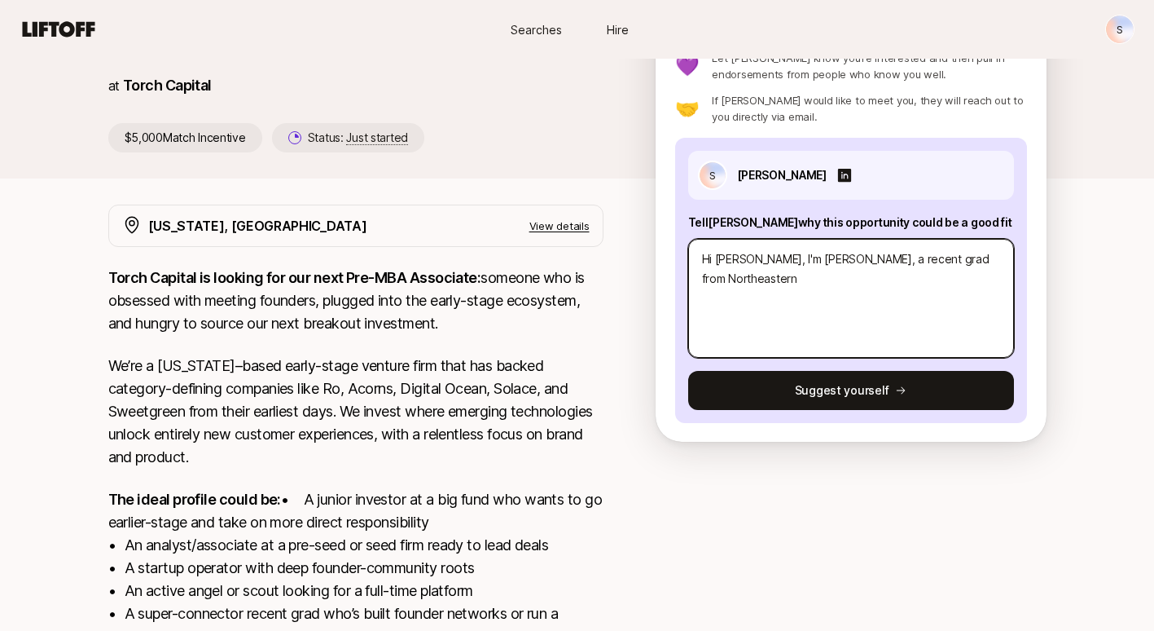
type textarea "x"
type textarea "Hi [PERSON_NAME], I'm [PERSON_NAME], a recent grad from Northeastern t"
type textarea "x"
type textarea "Hi [PERSON_NAME], I'm [PERSON_NAME], a recent grad from Northeastern th"
type textarea "x"
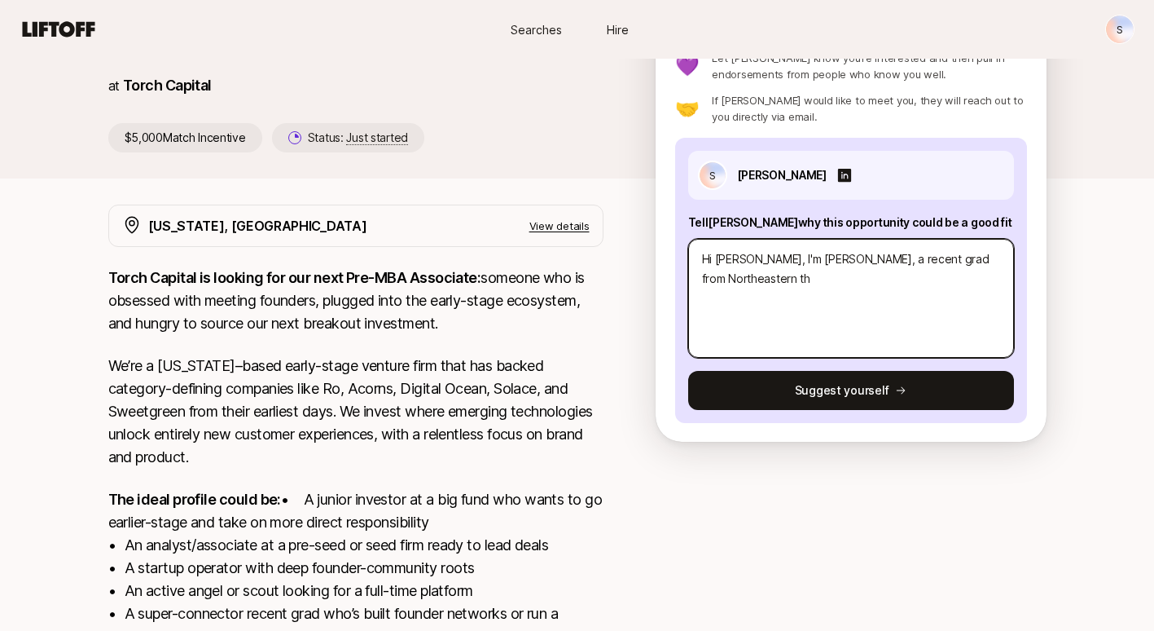
type textarea "Hi [PERSON_NAME], I'm [PERSON_NAME], a recent grad from Northeastern tha"
type textarea "x"
type textarea "Hi [PERSON_NAME], I'm [PERSON_NAME], a recent grad from Northeastern that"
type textarea "x"
type textarea "Hi [PERSON_NAME], I'm [PERSON_NAME], a recent grad from Northeastern that"
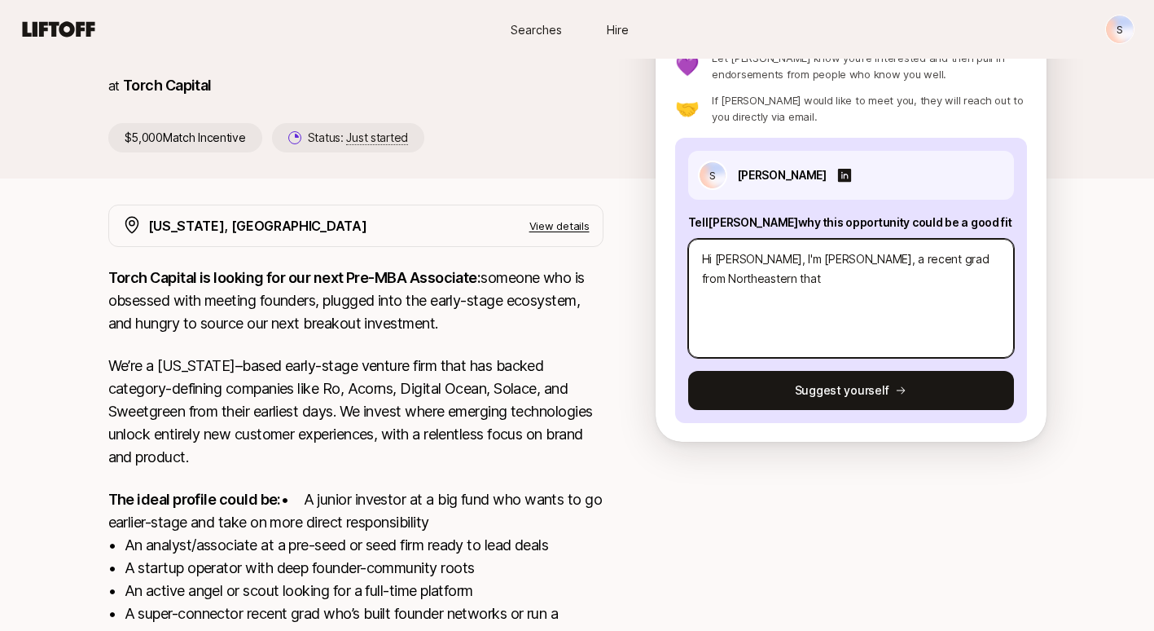
type textarea "x"
type textarea "Hi [PERSON_NAME], I'm [PERSON_NAME], a recent grad from Northeastern that i"
type textarea "x"
type textarea "Hi [PERSON_NAME], I'm [PERSON_NAME], a recent grad from Northeastern that is"
type textarea "x"
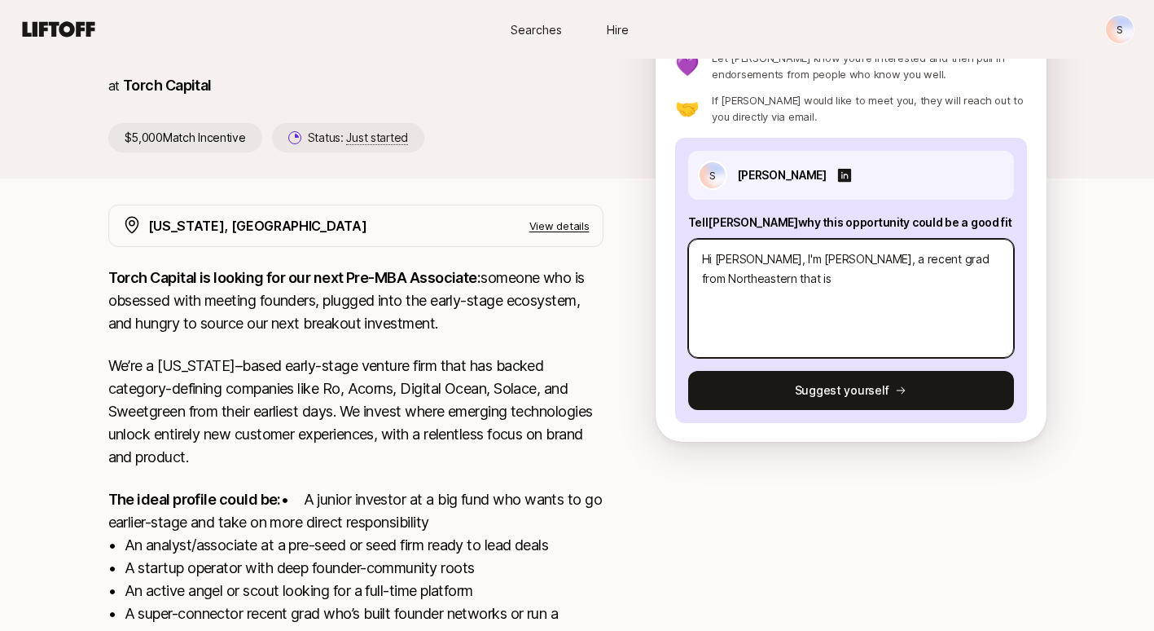
type textarea "Hi [PERSON_NAME], I'm [PERSON_NAME], a recent grad from Northeastern that is"
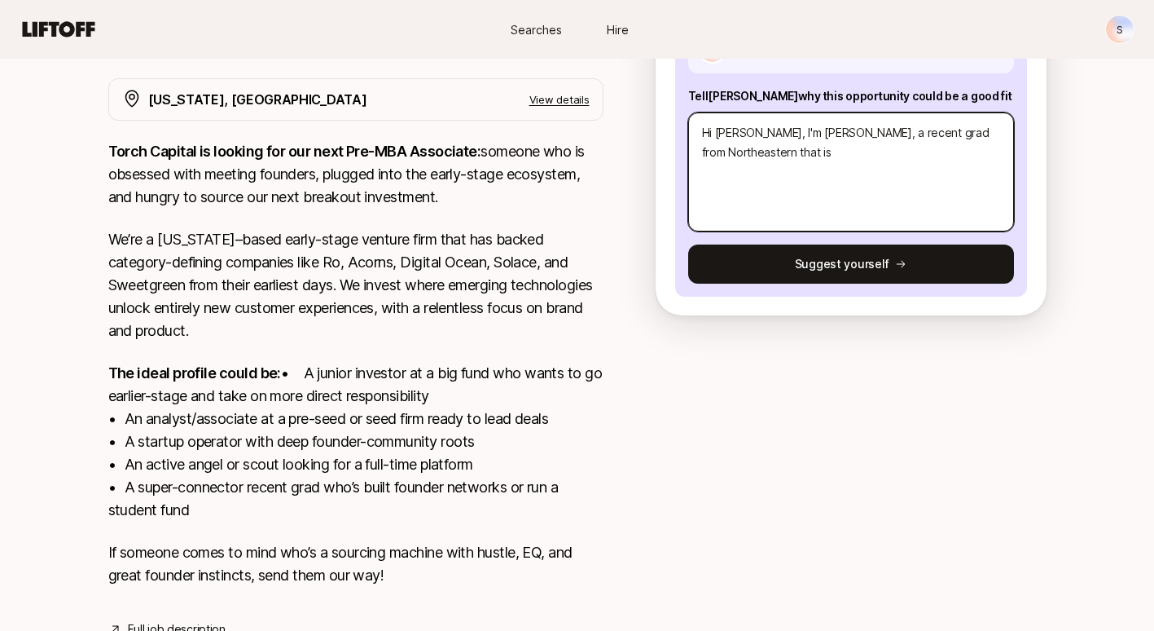
scroll to position [291, 0]
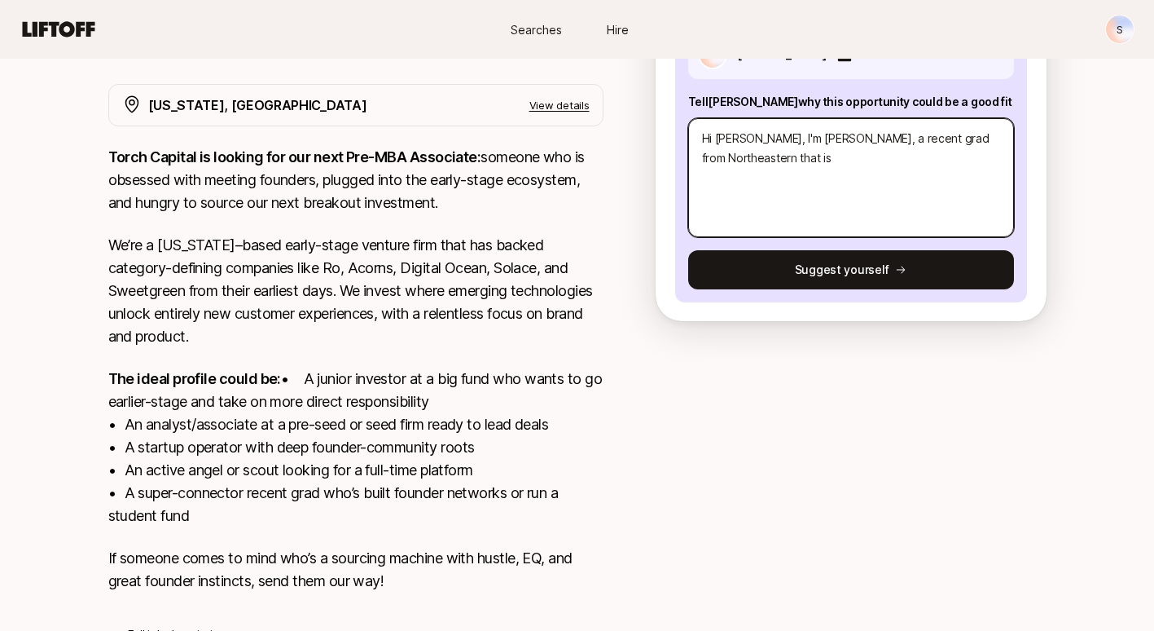
type textarea "x"
type textarea "Hi [PERSON_NAME], I'm [PERSON_NAME], a recent grad from Northeastern that is d"
type textarea "x"
type textarea "Hi [PERSON_NAME], I'm [PERSON_NAME], a recent grad from Northeastern that is de"
type textarea "x"
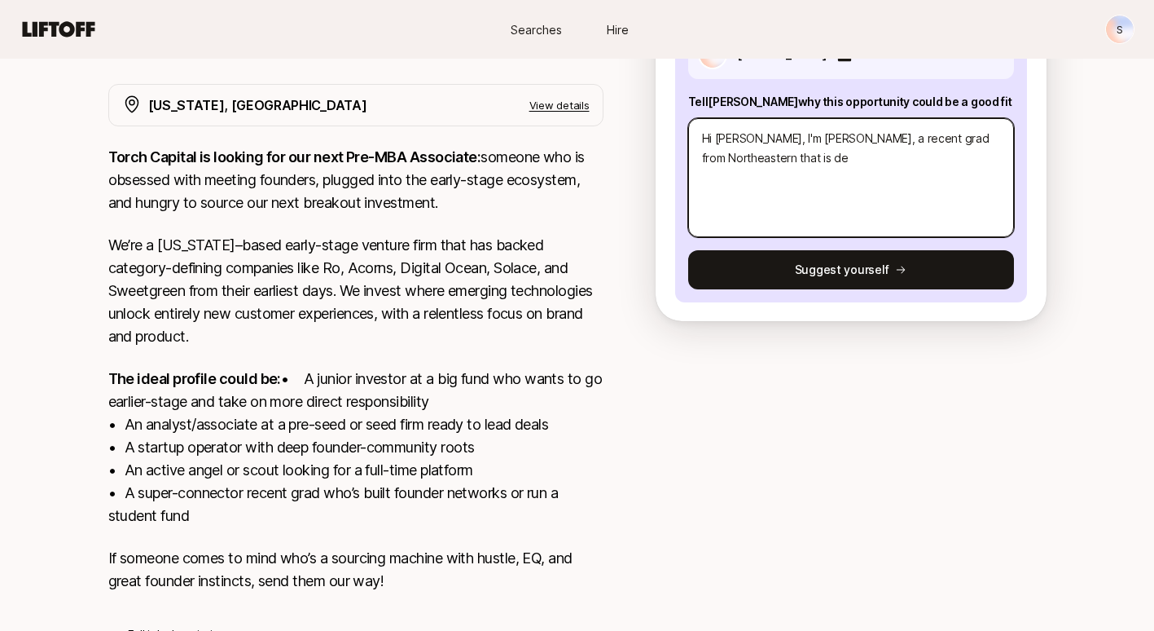
type textarea "Hi [PERSON_NAME], I'm [PERSON_NAME], a recent grad from Northeastern that is dee"
type textarea "x"
type textarea "Hi [PERSON_NAME], I'm [PERSON_NAME], a recent grad from Northeastern that is de…"
type textarea "x"
type textarea "Hi [PERSON_NAME], I'm [PERSON_NAME], a recent grad from Northeastern that is de…"
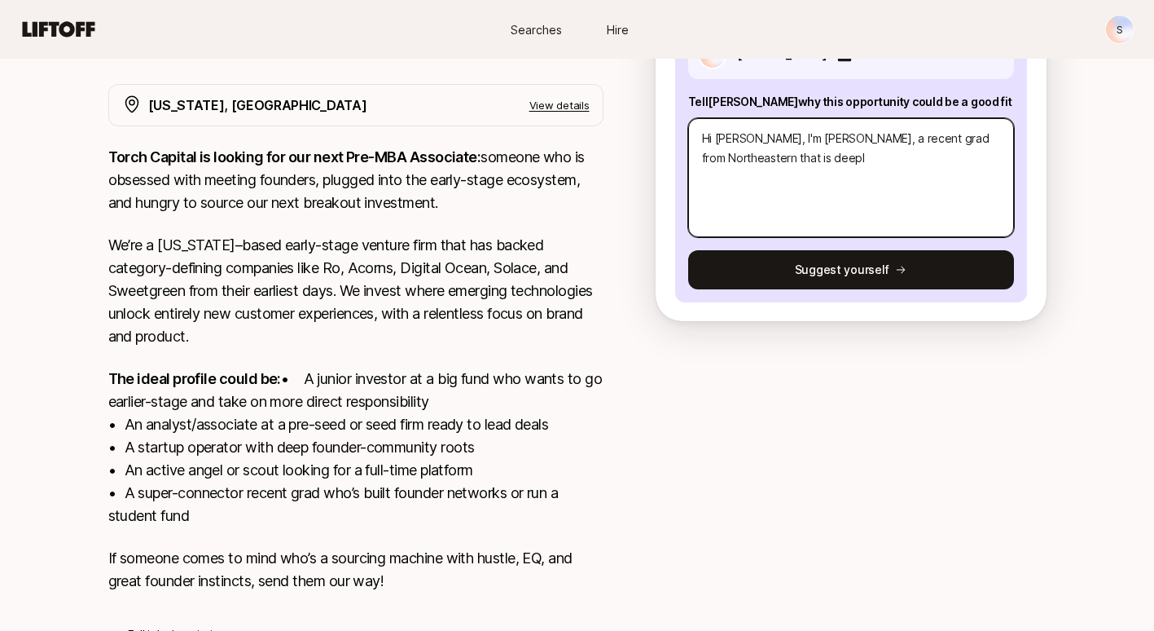
type textarea "x"
type textarea "Hi [PERSON_NAME], I'm [PERSON_NAME], a recent grad from Northeastern that is de…"
type textarea "x"
type textarea "Hi [PERSON_NAME], I'm [PERSON_NAME], a recent grad from Northeastern that is de…"
type textarea "x"
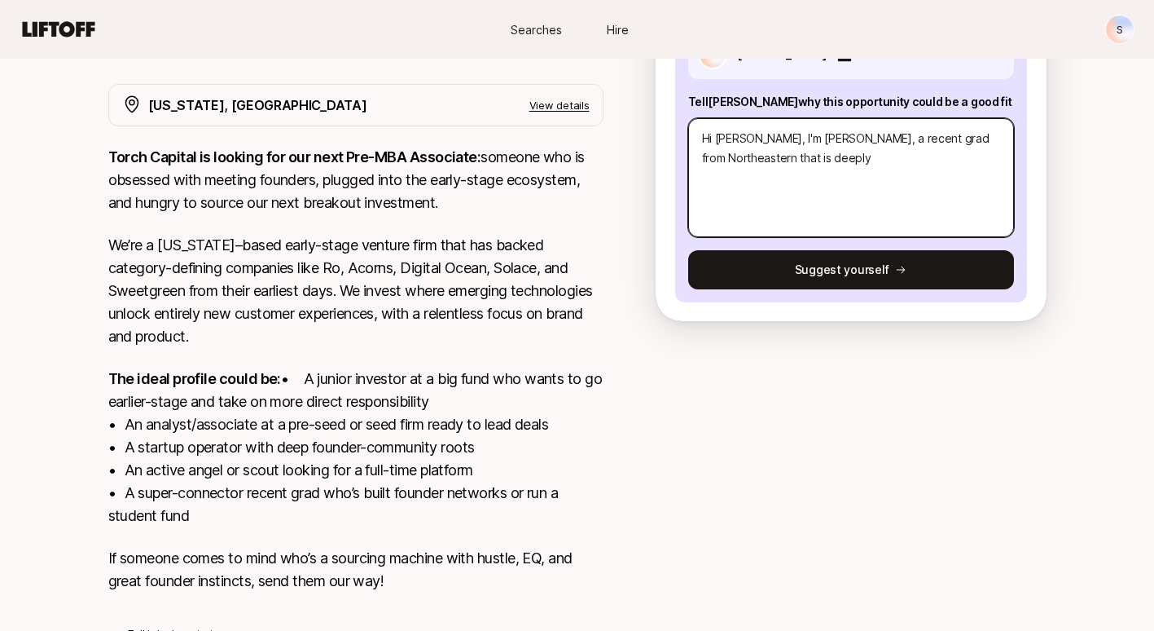
type textarea "Hi [PERSON_NAME], I'm [PERSON_NAME], a recent grad from Northeastern that is de…"
type textarea "x"
type textarea "Hi [PERSON_NAME], I'm [PERSON_NAME], a recent grad from Northeastern that is de…"
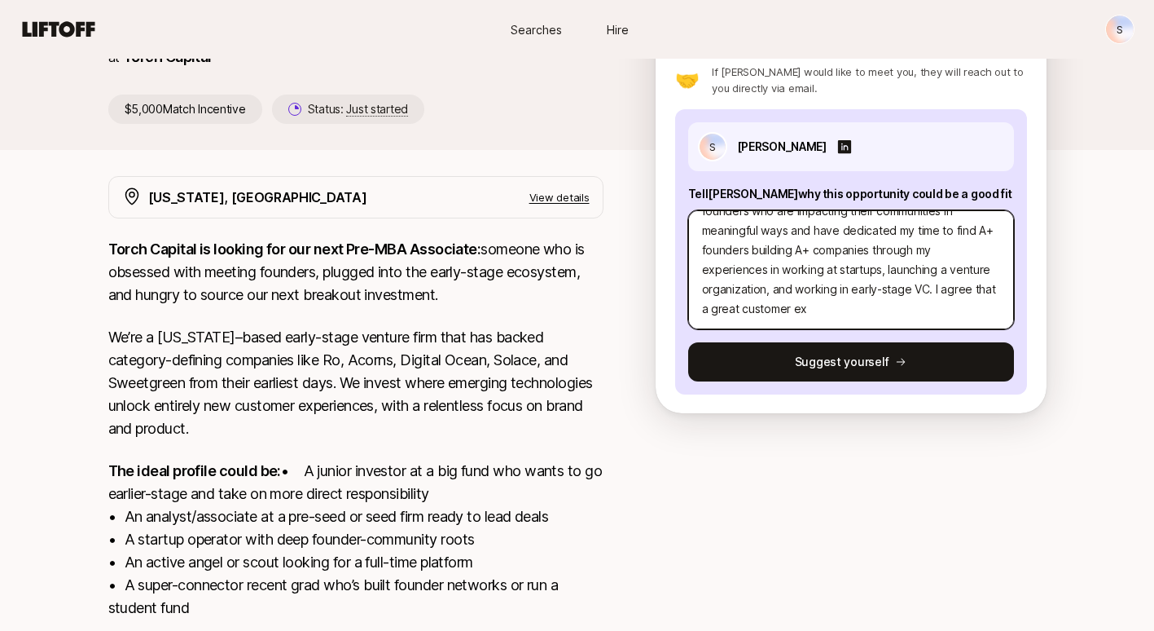
scroll to position [117, 0]
drag, startPoint x: 815, startPoint y: 309, endPoint x: 783, endPoint y: 288, distance: 38.4
click at [783, 288] on textarea "Hi [PERSON_NAME], I'm [PERSON_NAME], a recent grad from Northeastern that is de…" at bounding box center [851, 269] width 326 height 119
click at [863, 313] on textarea "Hi [PERSON_NAME], I'm [PERSON_NAME], a recent grad from Northeastern that is de…" at bounding box center [851, 269] width 326 height 119
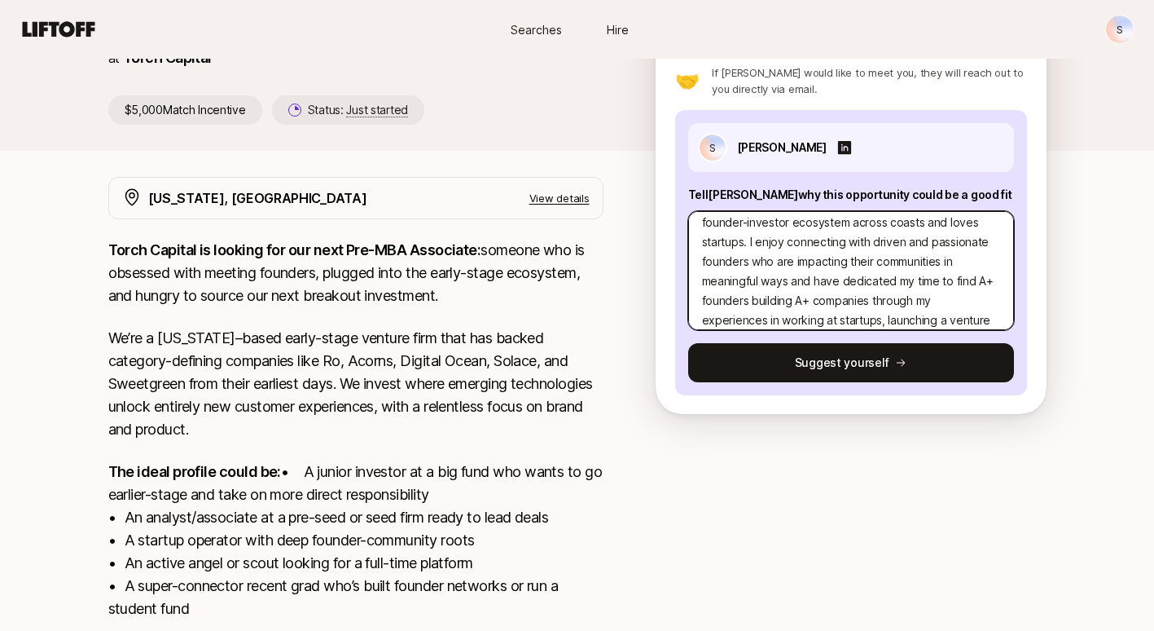
scroll to position [49, 0]
click at [869, 283] on textarea "Hi [PERSON_NAME], I'm [PERSON_NAME], a recent grad from Northeastern that is de…" at bounding box center [851, 270] width 326 height 119
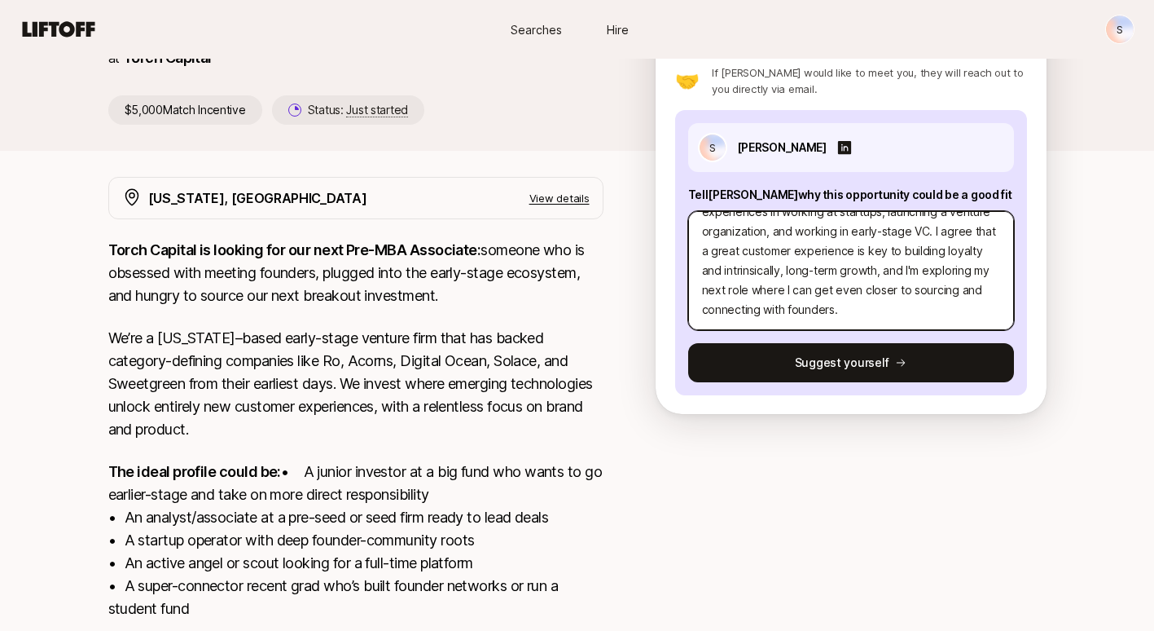
scroll to position [164, 0]
click at [790, 285] on textarea "Hi [PERSON_NAME], I'm [PERSON_NAME], a recent grad from Northeastern that is de…" at bounding box center [851, 270] width 326 height 119
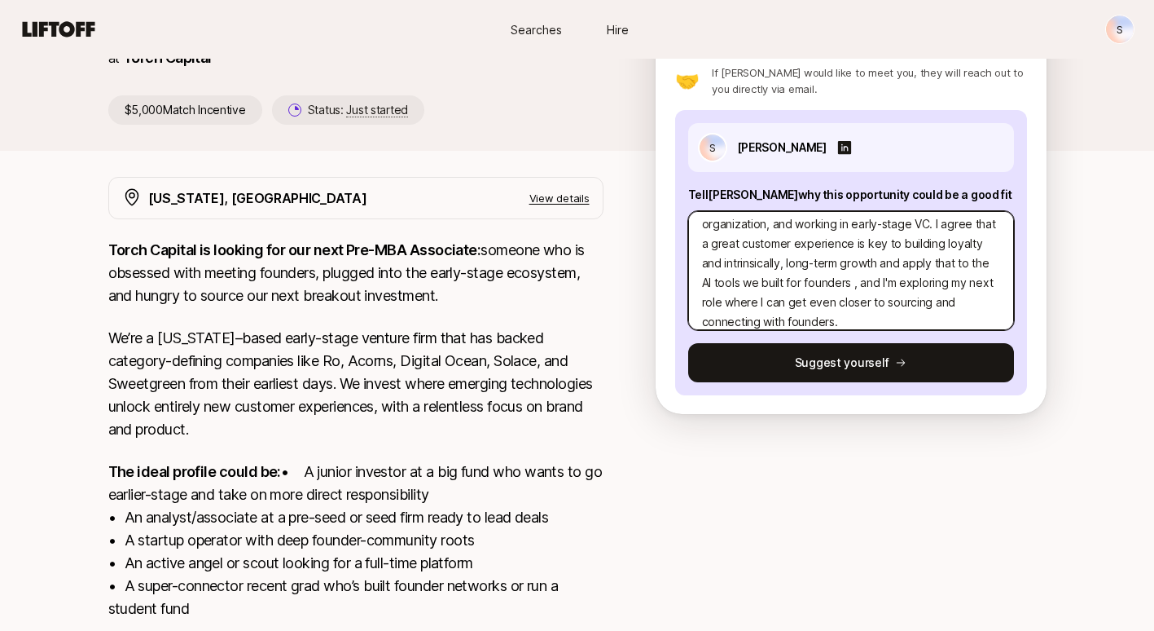
click at [816, 285] on textarea "Hi [PERSON_NAME], I'm [PERSON_NAME], a recent grad from Northeastern that is de…" at bounding box center [851, 270] width 326 height 119
click at [787, 303] on textarea "Hi [PERSON_NAME], I'm [PERSON_NAME], a recent grad from Northeastern that is de…" at bounding box center [851, 270] width 326 height 119
drag, startPoint x: 826, startPoint y: 305, endPoint x: 795, endPoint y: 305, distance: 31.0
click at [795, 305] on textarea "Hi [PERSON_NAME], I'm [PERSON_NAME], a recent grad from Northeastern that is de…" at bounding box center [851, 270] width 326 height 119
click at [856, 305] on textarea "Hi [PERSON_NAME], I'm [PERSON_NAME], a recent grad from Northeastern that is de…" at bounding box center [851, 270] width 326 height 119
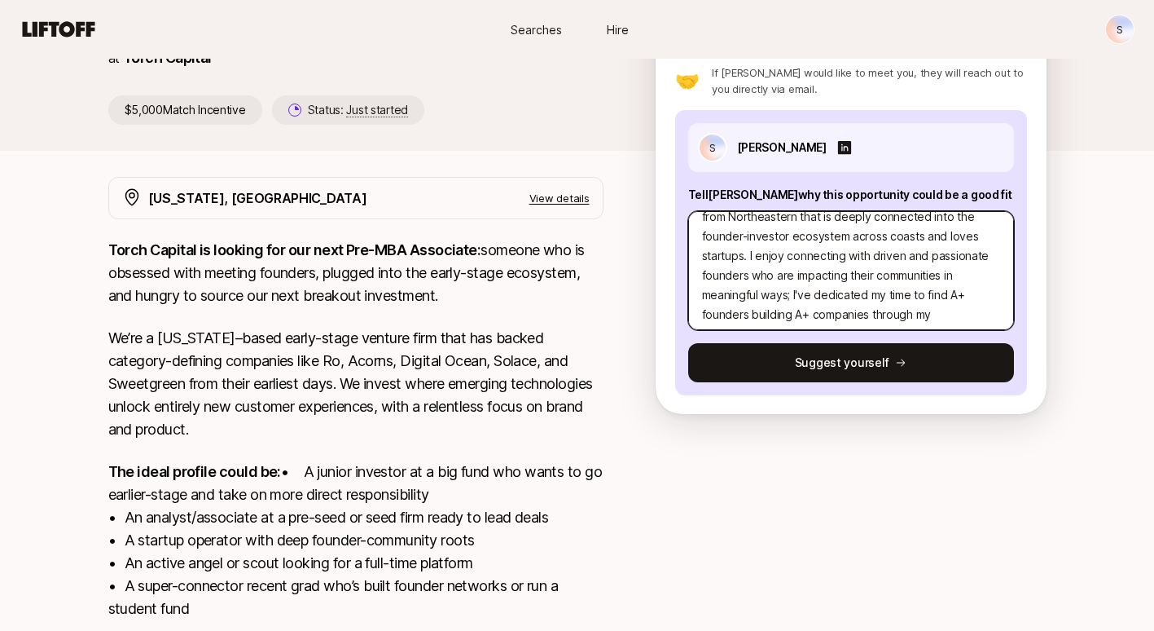
scroll to position [35, 0]
click at [872, 297] on textarea "Hi [PERSON_NAME], I'm [PERSON_NAME], a recent grad from Northeastern that is de…" at bounding box center [851, 270] width 326 height 119
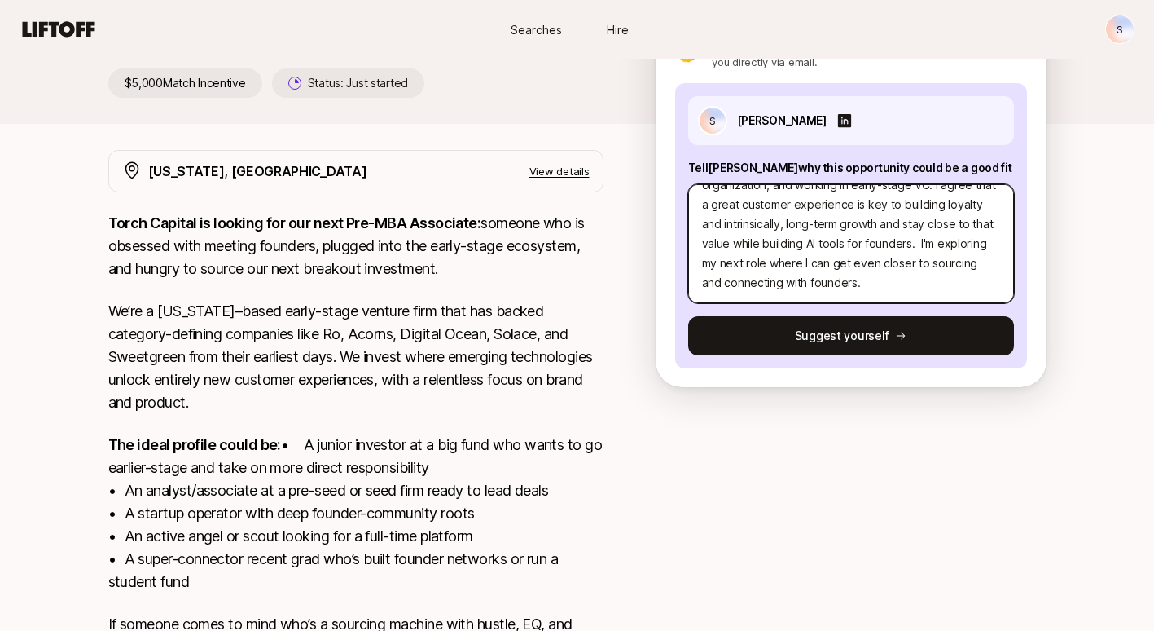
scroll to position [227, 0]
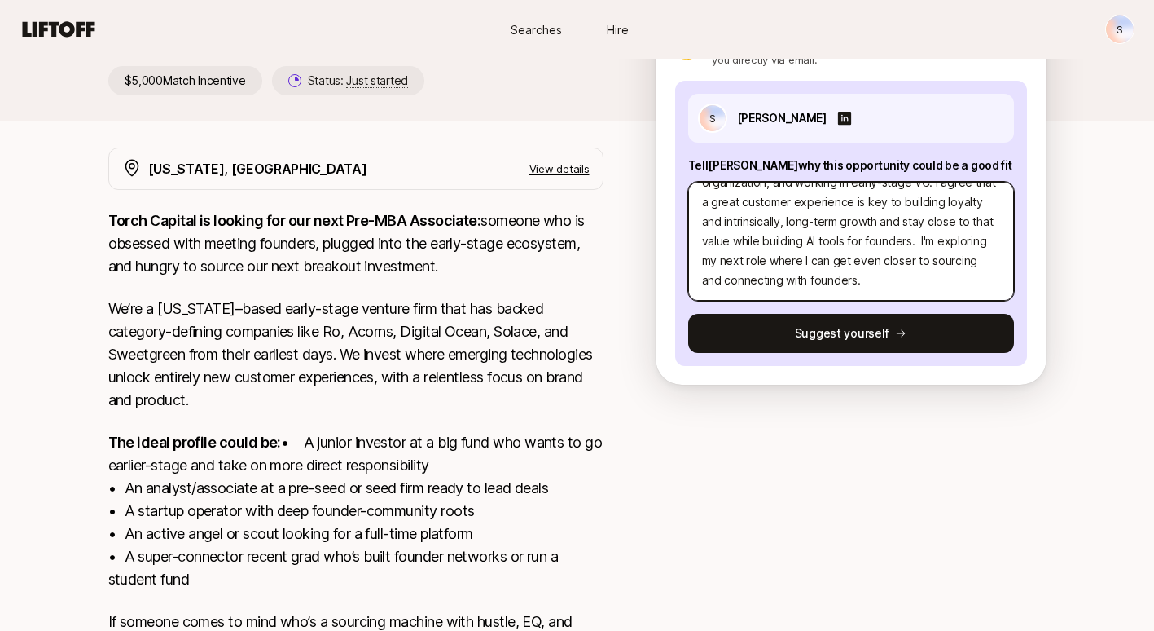
click at [851, 283] on textarea "Hi [PERSON_NAME], I'm [PERSON_NAME], a recent grad from Northeastern that is de…" at bounding box center [851, 241] width 326 height 119
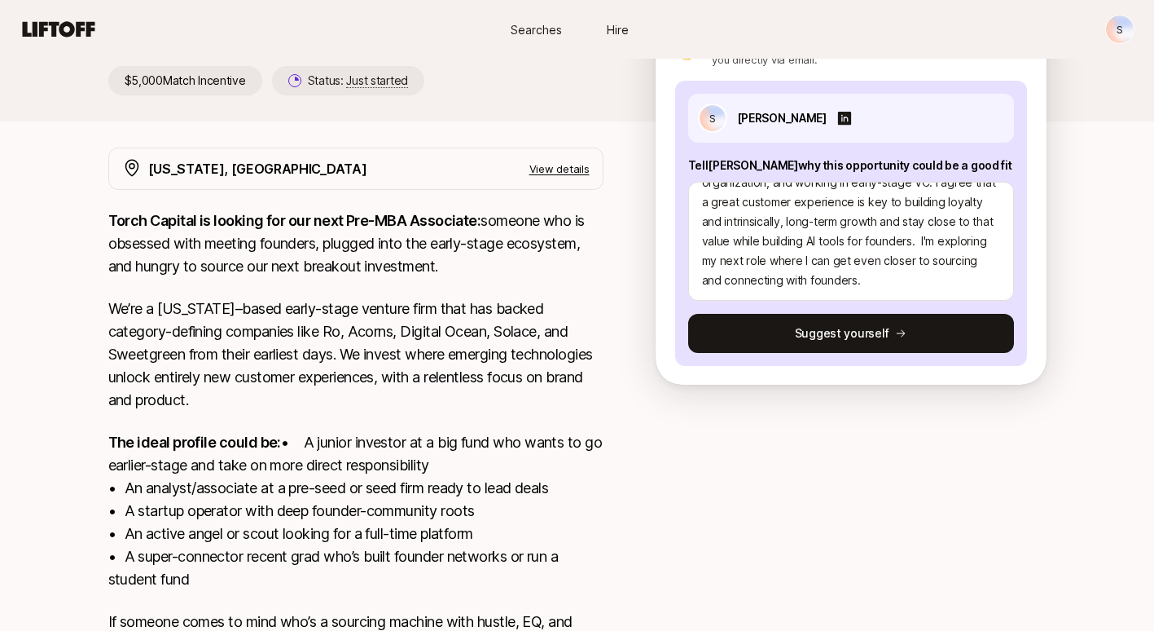
drag, startPoint x: 560, startPoint y: 169, endPoint x: 520, endPoint y: 185, distance: 43.6
click at [520, 185] on div "[US_STATE], [GEOGRAPHIC_DATA] View details" at bounding box center [355, 168] width 495 height 42
click at [557, 172] on p "View details" at bounding box center [560, 168] width 60 height 16
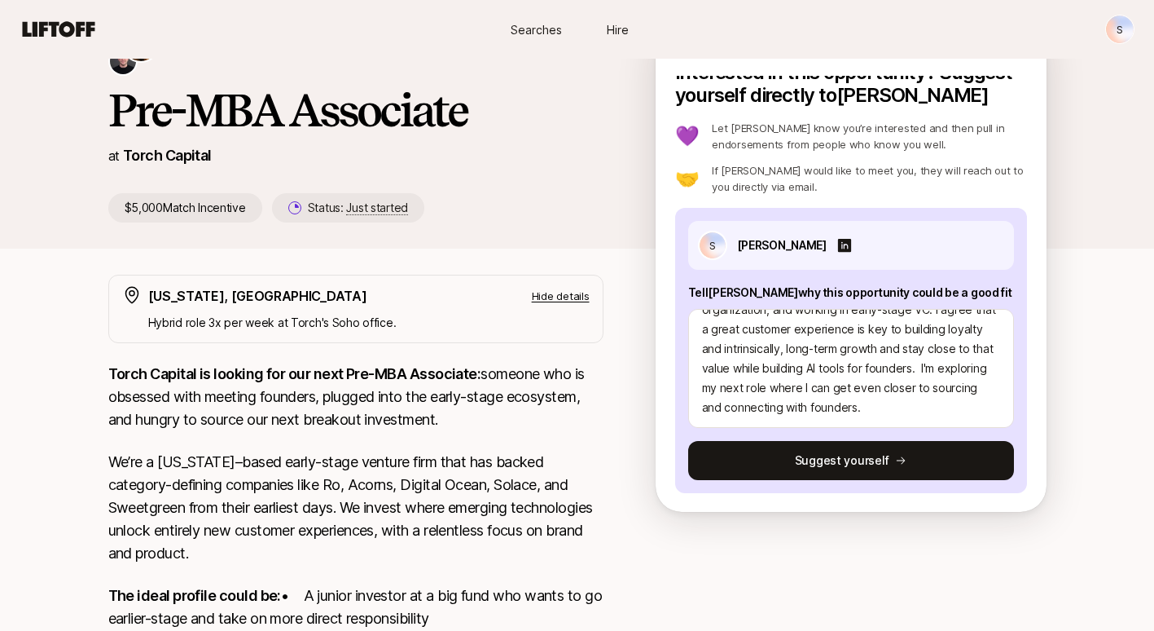
scroll to position [406, 0]
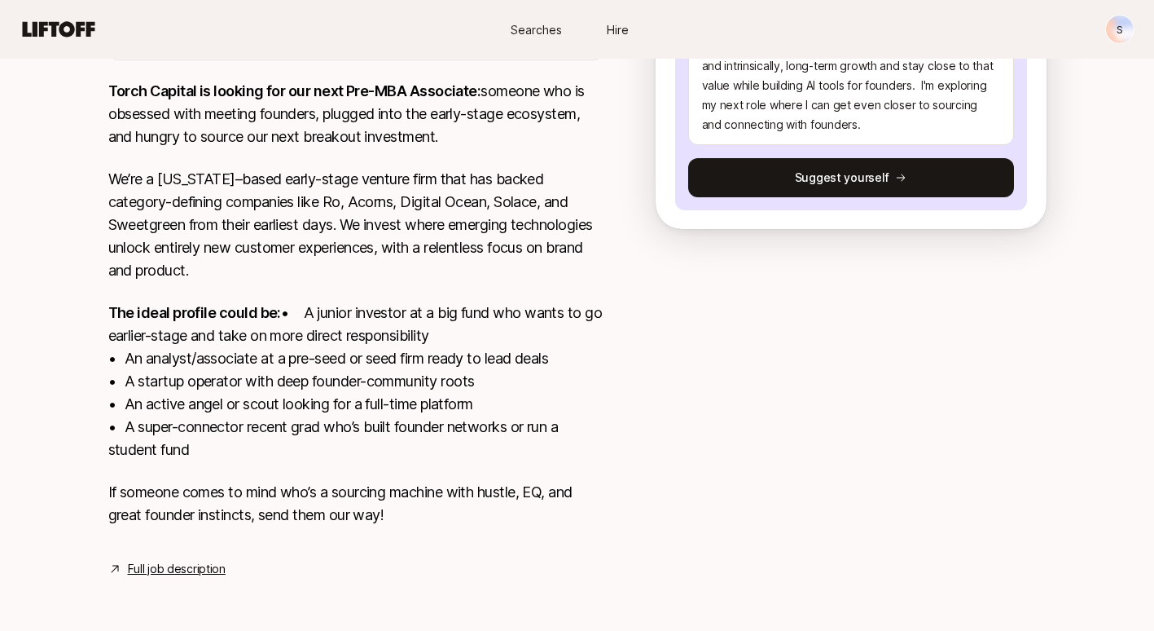
click at [216, 573] on link "Full job description" at bounding box center [177, 569] width 98 height 20
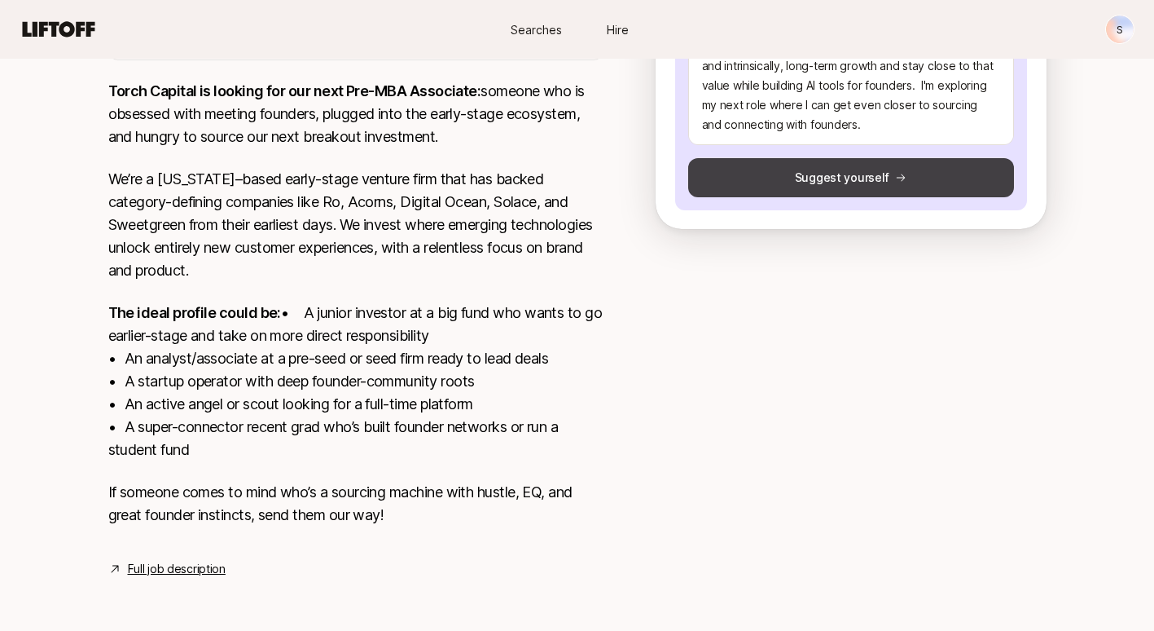
scroll to position [0, 0]
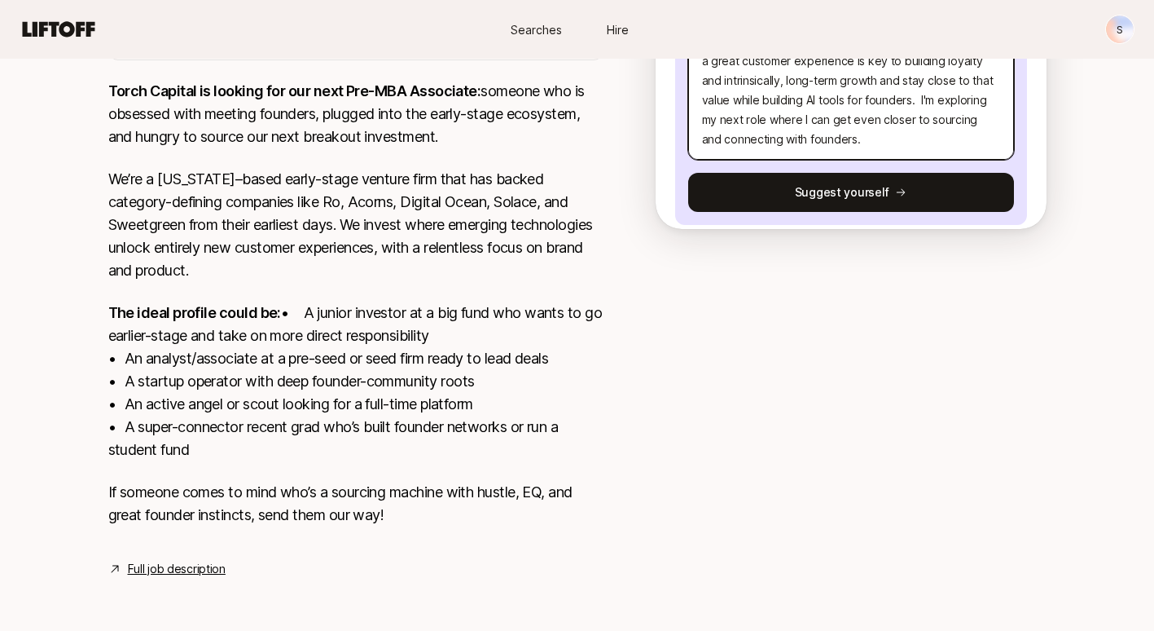
drag, startPoint x: 850, startPoint y: 119, endPoint x: 702, endPoint y: 121, distance: 148.3
click at [702, 121] on textarea "Hi [PERSON_NAME], I'm [PERSON_NAME], a recent grad from Northeastern that is de…" at bounding box center [851, 100] width 326 height 119
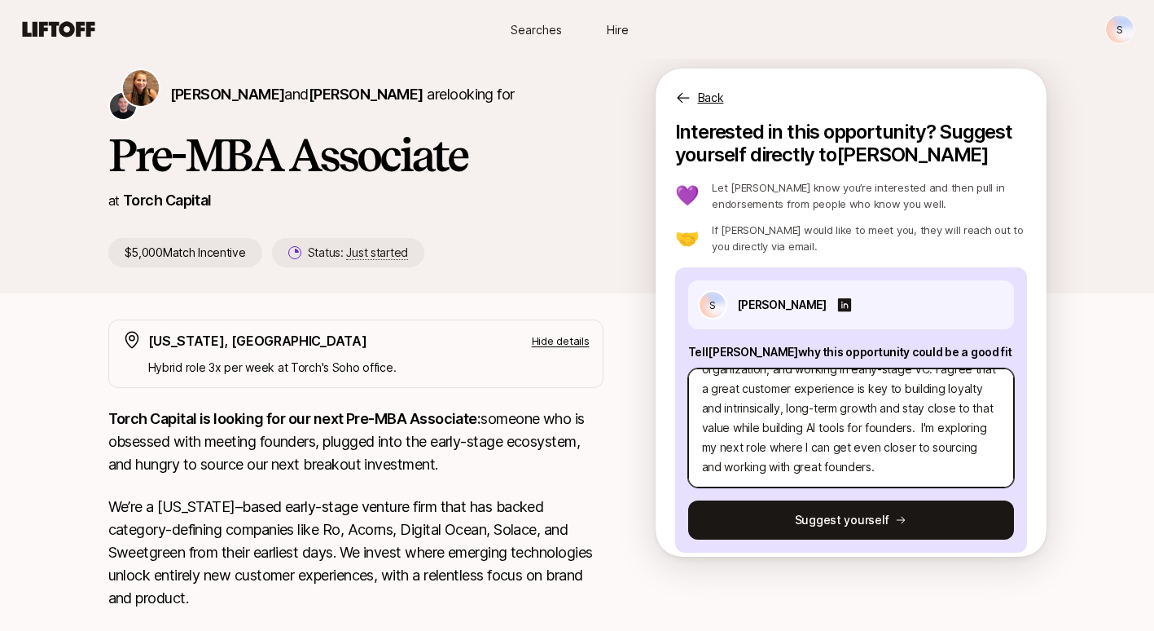
scroll to position [406, 0]
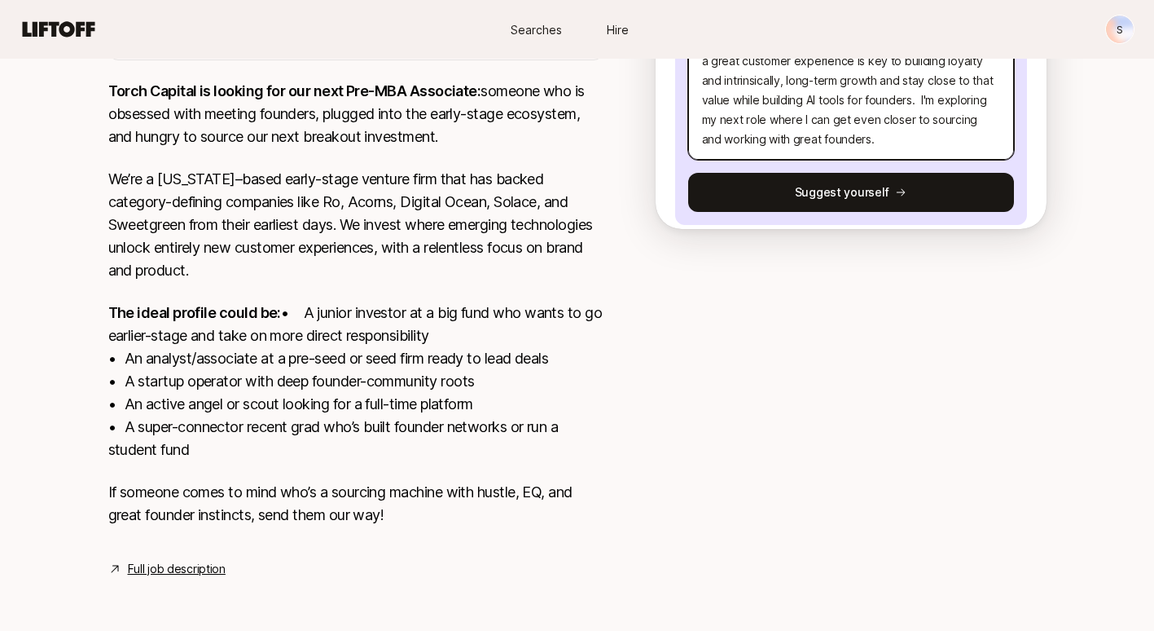
click at [805, 112] on textarea "Hi [PERSON_NAME], I'm [PERSON_NAME], a recent grad from Northeastern that is de…" at bounding box center [851, 100] width 326 height 119
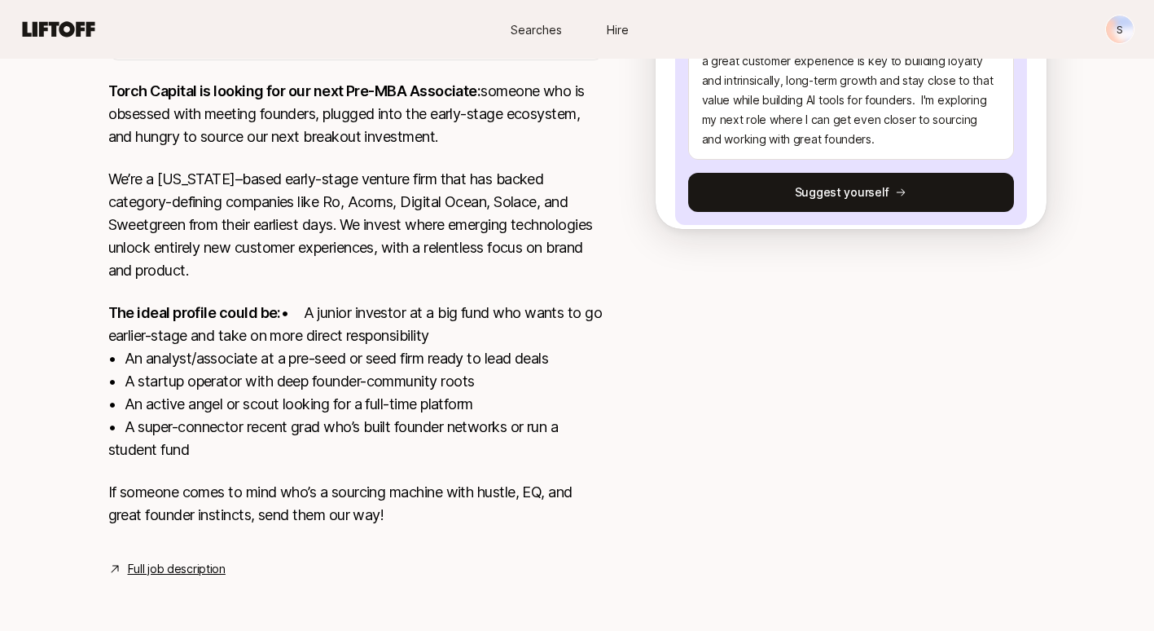
click at [643, 276] on div "[US_STATE], [GEOGRAPHIC_DATA] Hide details Hybrid role 3x per week at [PERSON_N…" at bounding box center [578, 285] width 978 height 587
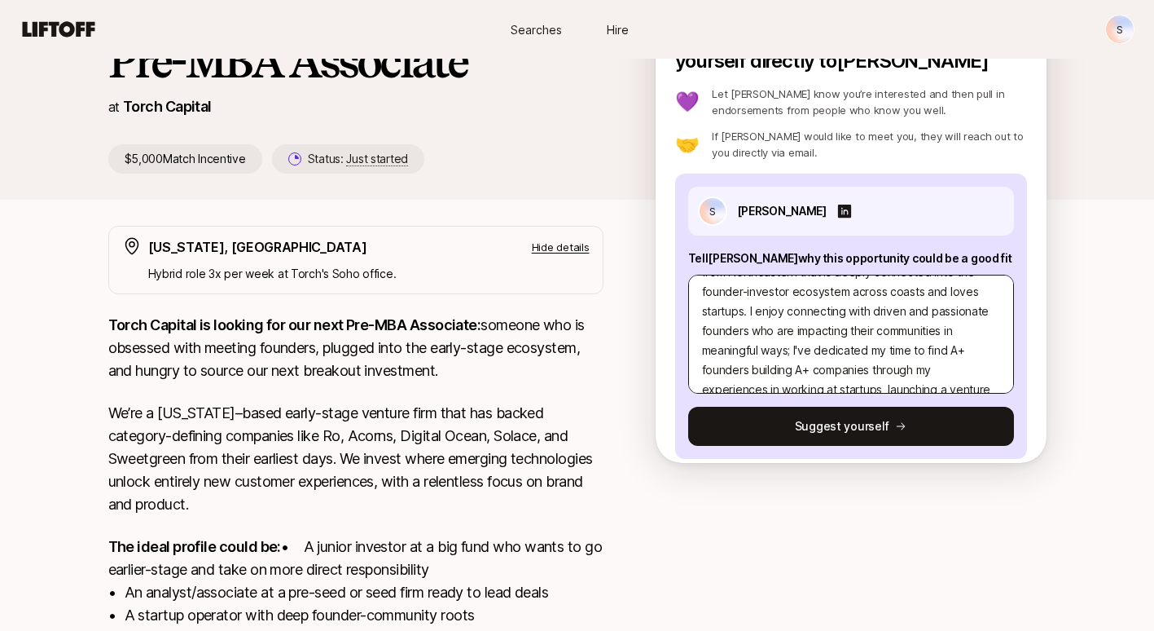
scroll to position [43, 0]
click at [813, 329] on textarea "Hi [PERSON_NAME], I'm [PERSON_NAME], a recent grad from Northeastern that is de…" at bounding box center [851, 334] width 326 height 119
